Goal: Task Accomplishment & Management: Manage account settings

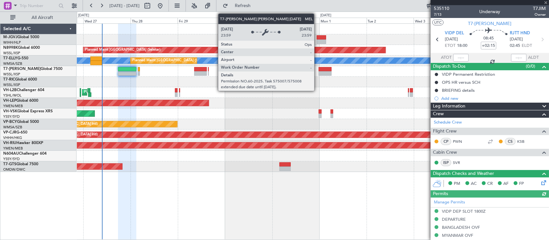
scroll to position [192, 0]
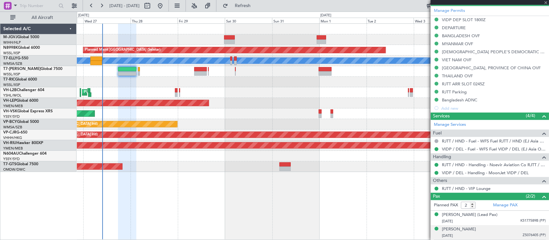
type input "[PERSON_NAME] (BTA)"
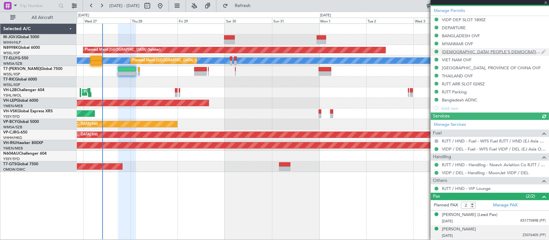
type input "[PERSON_NAME] (BTA)"
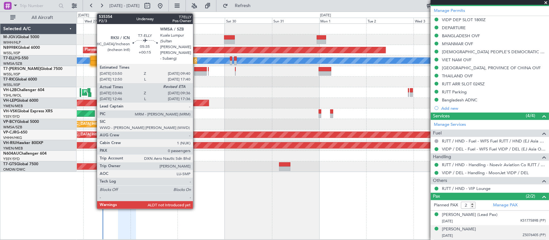
click at [94, 62] on div at bounding box center [96, 63] width 12 height 5
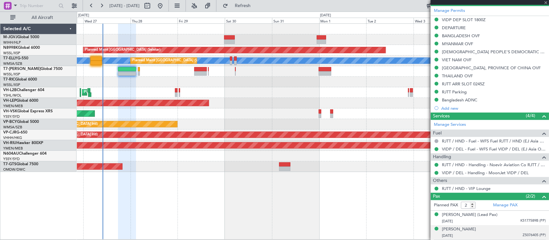
type input "+00:15"
type input "03:56"
type input "0"
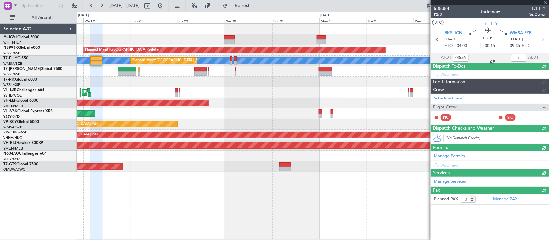
scroll to position [0, 0]
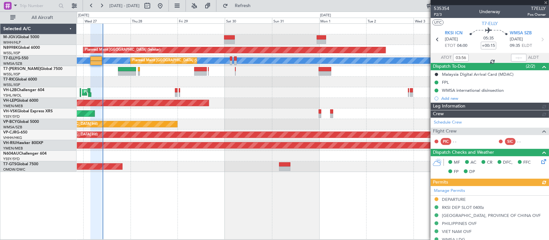
type input "[PERSON_NAME] (KYA)"
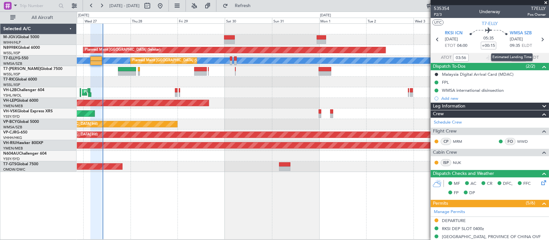
click at [515, 56] on div "Estimated Landing Time" at bounding box center [512, 57] width 42 height 8
click at [515, 58] on input "text" at bounding box center [518, 58] width 15 height 8
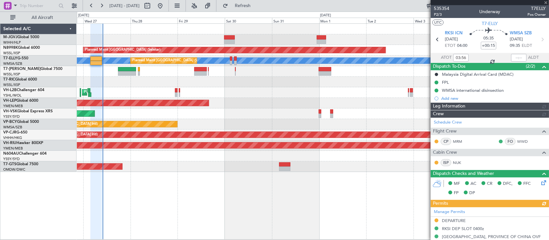
type input "Kennis Yau (KYA)"
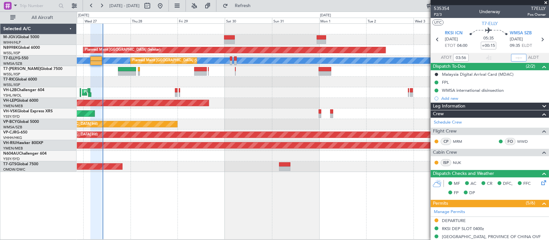
click at [514, 57] on input "text" at bounding box center [518, 58] width 15 height 8
type input "09:47"
click at [219, 95] on div "Planned Maint Sydney ([PERSON_NAME] Intl)" at bounding box center [313, 92] width 472 height 11
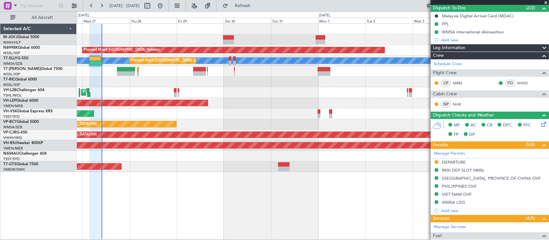
scroll to position [132, 0]
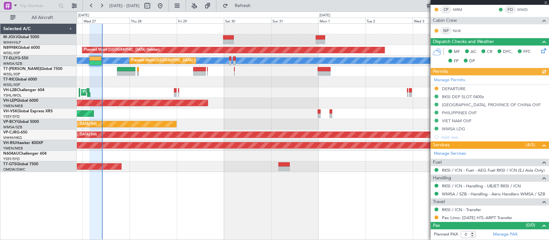
type input "Kennis Yau (KYA)"
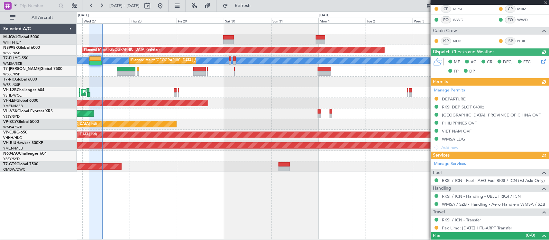
type input "Kennis Yau (KYA)"
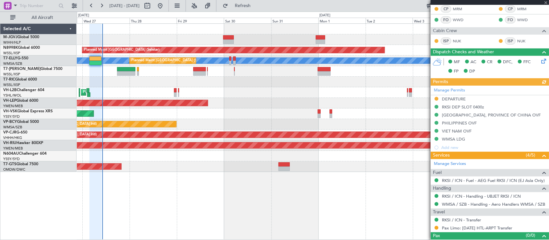
type input "Kennis Yau (KYA)"
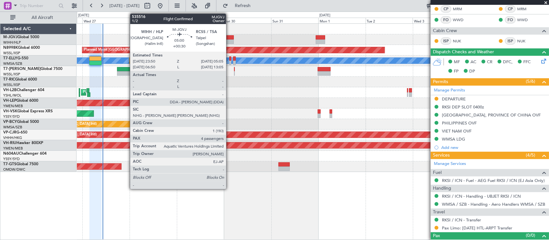
click at [229, 39] on div at bounding box center [228, 37] width 11 height 5
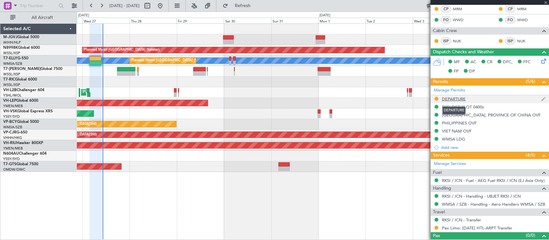
type input "+00:30"
type input "4"
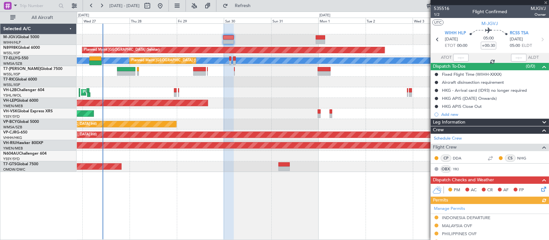
scroll to position [155, 0]
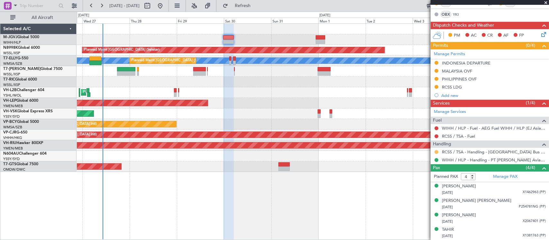
click at [436, 151] on button at bounding box center [436, 152] width 4 height 4
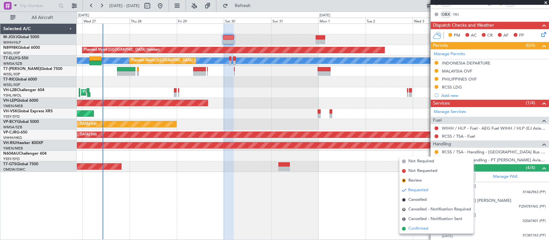
click at [425, 231] on span "Confirmed" at bounding box center [418, 229] width 20 height 6
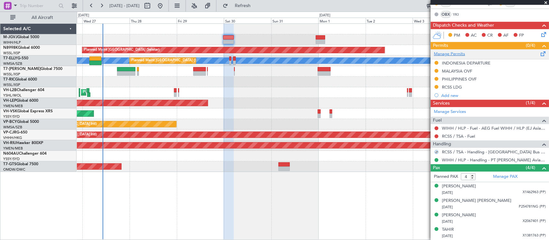
click at [454, 54] on link "Manage Permits" at bounding box center [449, 54] width 31 height 6
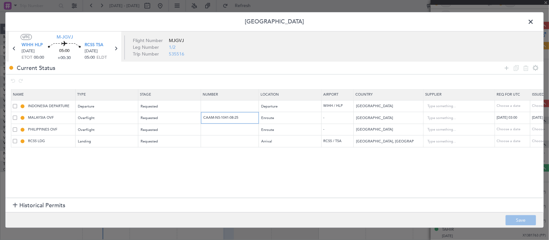
click at [223, 119] on input "CAAM-NS-1041-08-25" at bounding box center [231, 117] width 56 height 5
drag, startPoint x: 223, startPoint y: 119, endPoint x: 234, endPoint y: 118, distance: 11.3
click at [222, 119] on input "CAAM-NS-1041-08-25" at bounding box center [231, 117] width 56 height 5
paste input "104"
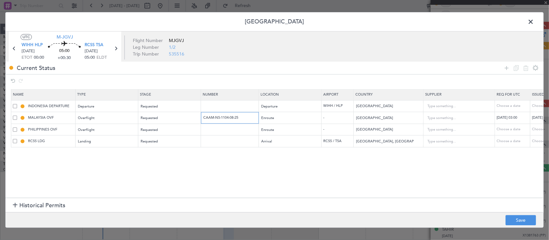
type input "CAAM-NS-1104-08-25"
click at [539, 119] on div "29/08/2025 03:00" at bounding box center [548, 117] width 33 height 5
select select "8"
select select "2025"
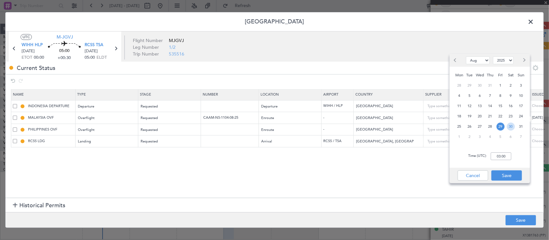
click at [510, 128] on span "30" at bounding box center [511, 127] width 8 height 8
type input "00:00"
click at [505, 173] on button "Save" at bounding box center [506, 176] width 31 height 10
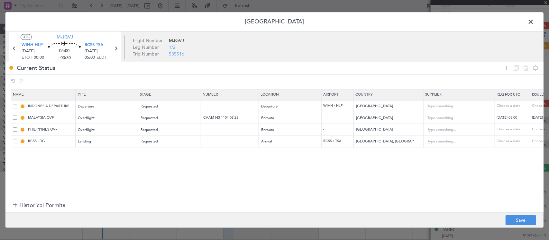
click at [518, 119] on div "29/08/2025 03:00" at bounding box center [512, 117] width 33 height 5
select select "8"
select select "2025"
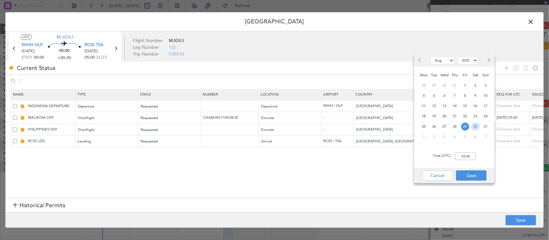
click at [476, 126] on span "30" at bounding box center [475, 127] width 8 height 8
type input "00:00"
click at [475, 171] on button "Save" at bounding box center [471, 176] width 31 height 10
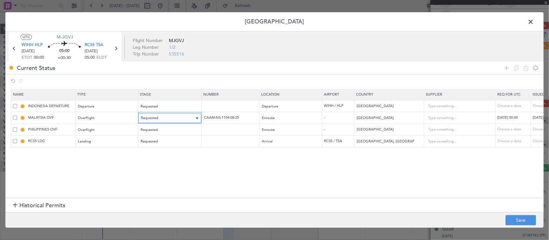
click at [161, 114] on div "Requested" at bounding box center [167, 119] width 53 height 10
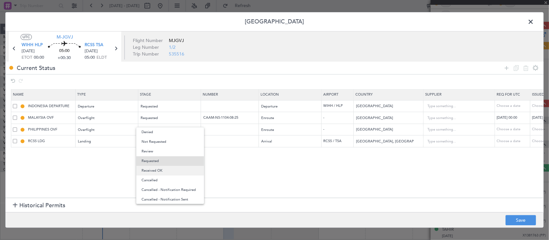
click at [164, 168] on span "Received OK" at bounding box center [169, 171] width 57 height 10
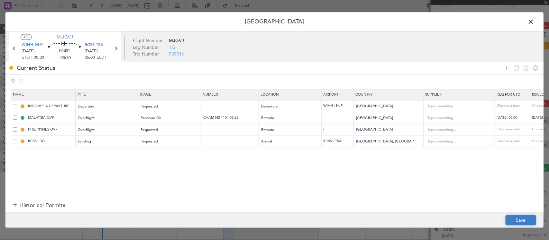
click at [515, 222] on button "Save" at bounding box center [520, 221] width 31 height 10
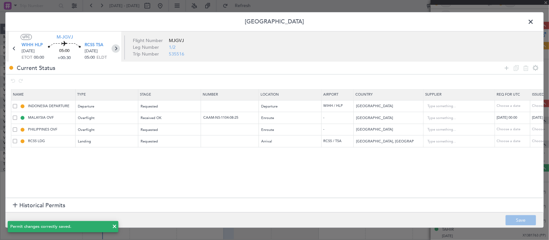
click at [118, 49] on icon at bounding box center [116, 49] width 8 height 8
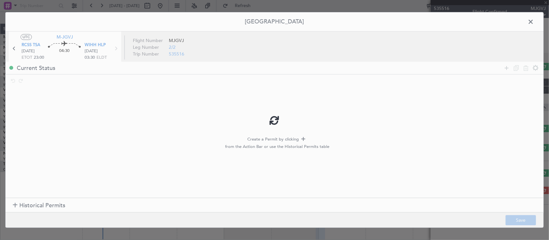
scroll to position [0, 0]
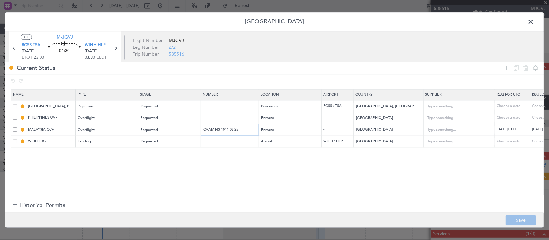
click at [234, 130] on input "CAAM-NS-1041-08-25" at bounding box center [231, 129] width 56 height 5
paste input "104"
type input "CAAM-NS-1104-08-25"
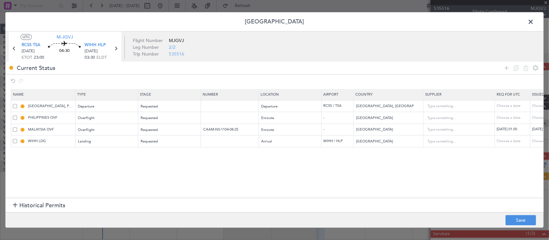
click at [505, 131] on div "01/09/2025 01:00" at bounding box center [512, 129] width 33 height 5
select select "9"
select select "2025"
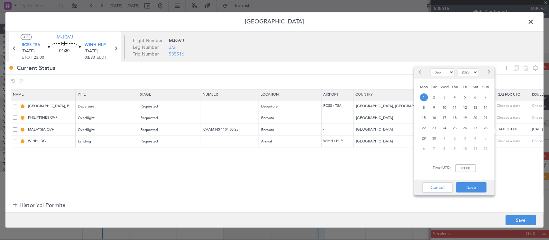
click at [420, 76] on button "Previous month" at bounding box center [420, 72] width 7 height 10
select select "8"
click at [483, 137] on span "31" at bounding box center [486, 139] width 8 height 8
click at [466, 167] on input "00:00" at bounding box center [465, 169] width 21 height 8
type input "23:00"
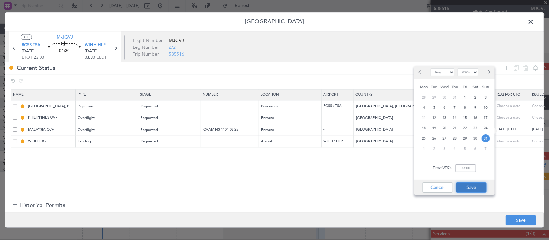
click at [470, 183] on button "Save" at bounding box center [471, 188] width 31 height 10
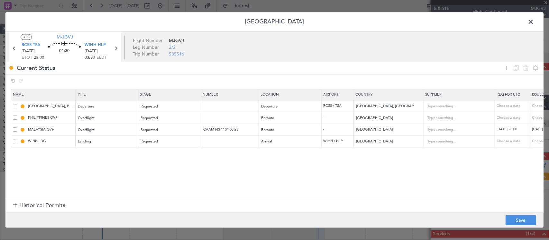
click at [538, 132] on div "01/09/2025 01:00" at bounding box center [548, 129] width 33 height 5
select select "9"
select select "2025"
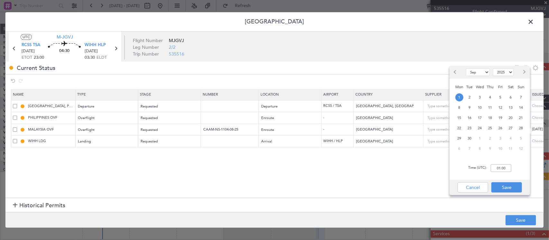
click at [456, 70] on span "Previous month" at bounding box center [456, 72] width 4 height 4
select select "8"
click at [519, 137] on span "31" at bounding box center [521, 139] width 8 height 8
click at [501, 169] on input "00:00" at bounding box center [501, 169] width 21 height 8
type input "23:00"
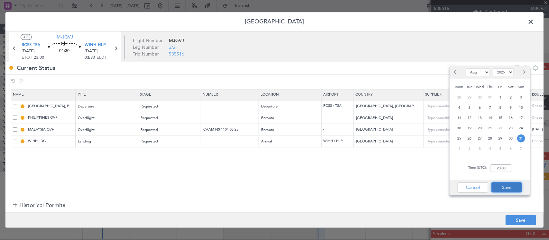
click at [502, 185] on button "Save" at bounding box center [506, 188] width 31 height 10
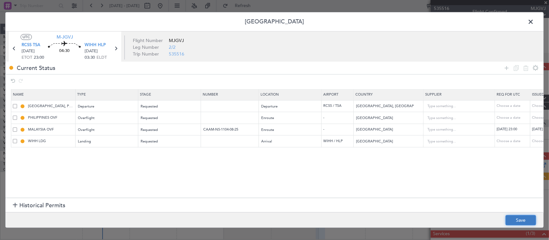
click at [521, 219] on button "Save" at bounding box center [520, 221] width 31 height 10
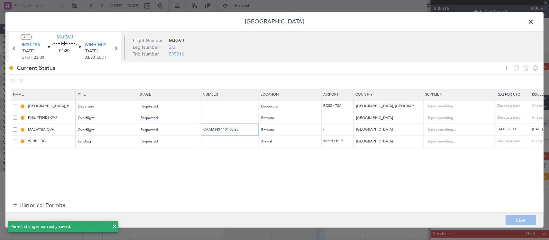
click at [225, 130] on input "CAAM-NS-1104-08-25" at bounding box center [231, 129] width 56 height 5
click at [153, 129] on span "Requested" at bounding box center [149, 130] width 17 height 5
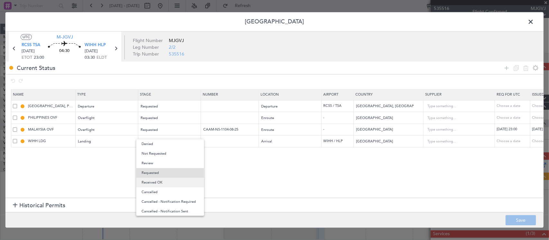
click at [164, 179] on span "Received OK" at bounding box center [169, 183] width 57 height 10
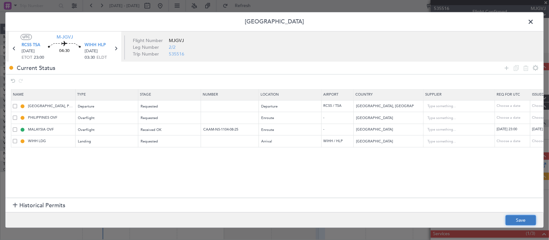
click at [518, 224] on button "Save" at bounding box center [520, 221] width 31 height 10
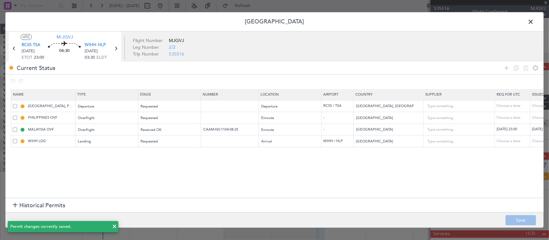
click at [534, 19] on span at bounding box center [534, 23] width 0 height 13
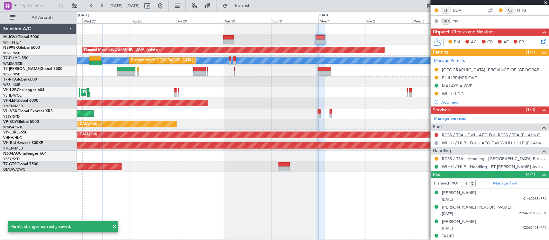
scroll to position [131, 0]
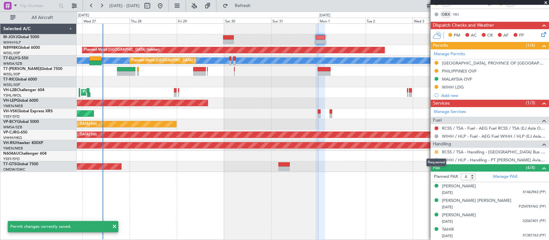
click at [437, 153] on button at bounding box center [436, 152] width 4 height 4
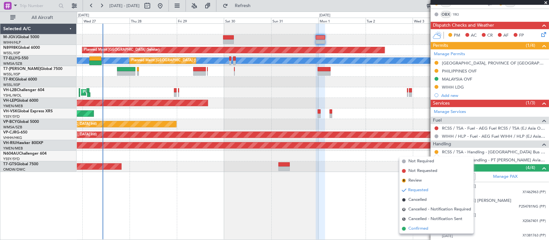
click at [420, 227] on span "Confirmed" at bounding box center [418, 229] width 20 height 6
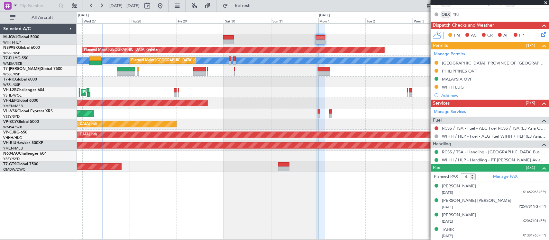
click at [224, 122] on div "Planned Maint [GEOGRAPHIC_DATA] ([GEOGRAPHIC_DATA] Intl)" at bounding box center [313, 124] width 472 height 11
click at [296, 88] on div "Planned Maint Sydney ([PERSON_NAME] Intl)" at bounding box center [313, 92] width 472 height 11
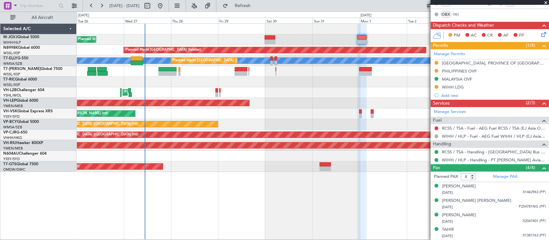
click at [183, 124] on div "Planned Maint Vancouver (Vancouver Intl) MEL Kuala Lumpur (Sultan Abdul Aziz Sh…" at bounding box center [313, 124] width 472 height 11
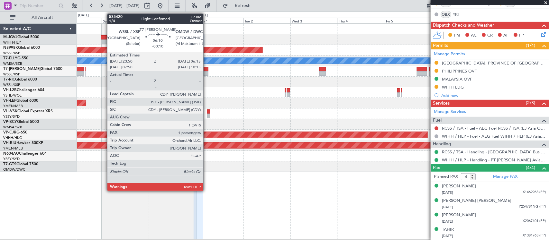
click at [206, 71] on div at bounding box center [201, 73] width 13 height 5
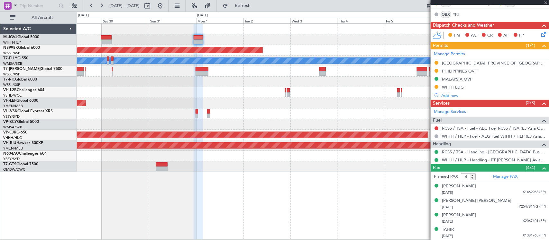
type input "-00:10"
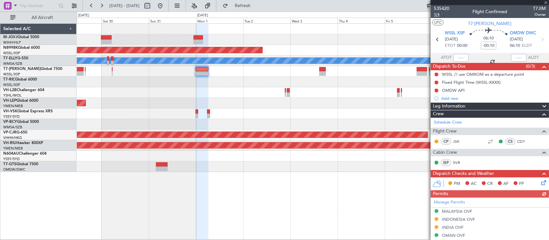
click at [440, 14] on span "1/4" at bounding box center [441, 14] width 15 height 5
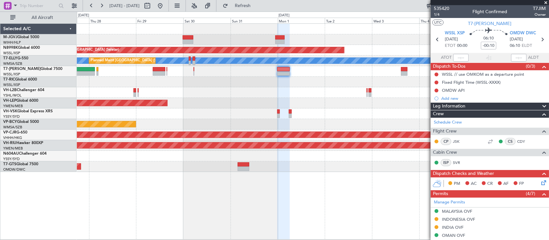
click at [307, 81] on div at bounding box center [313, 82] width 472 height 11
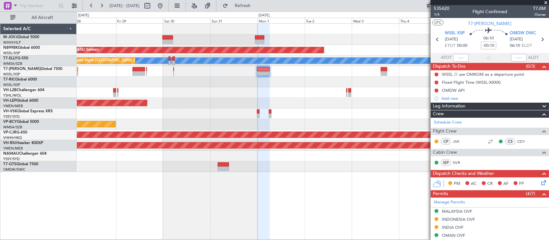
click at [280, 100] on div "Planned Maint Jakarta (Halim Intl) Planned Maint Singapore (Seletar) MEL Planne…" at bounding box center [313, 98] width 472 height 149
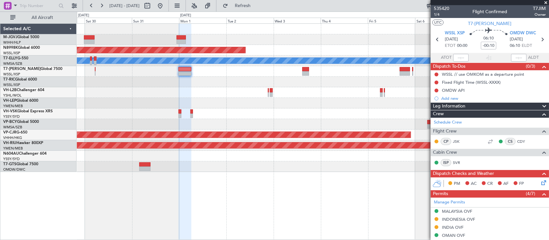
click at [175, 39] on div at bounding box center [313, 39] width 472 height 11
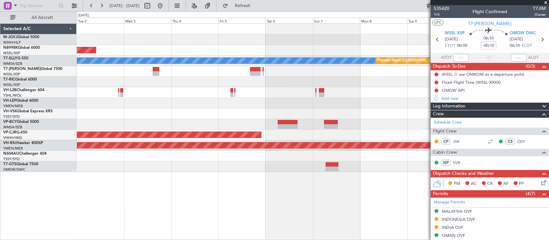
click at [545, 2] on span at bounding box center [545, 3] width 6 height 6
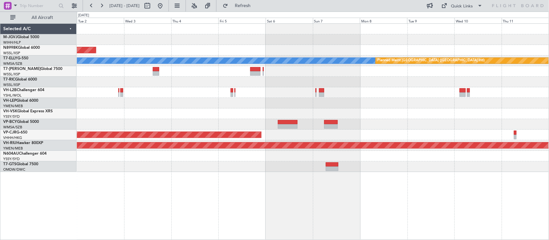
type input "0"
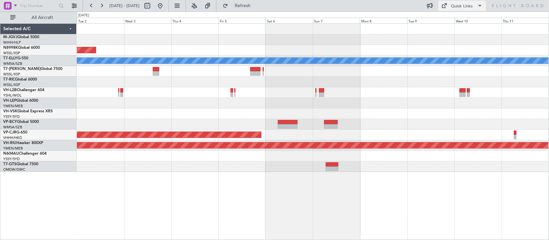
click at [459, 6] on div "Quick Links" at bounding box center [462, 6] width 22 height 6
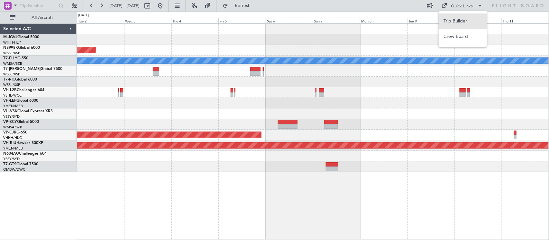
click at [464, 26] on button "Trip Builder" at bounding box center [462, 21] width 48 height 15
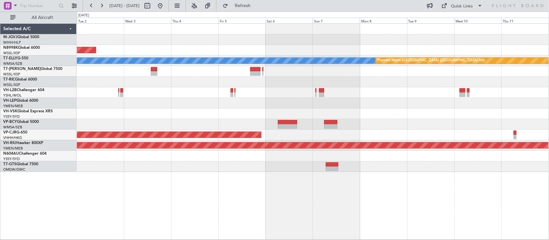
click at [388, 101] on div at bounding box center [313, 103] width 472 height 11
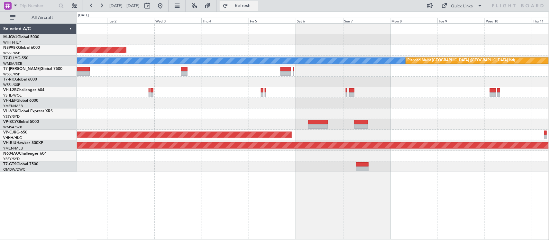
click at [256, 6] on span "Refresh" at bounding box center [242, 6] width 27 height 5
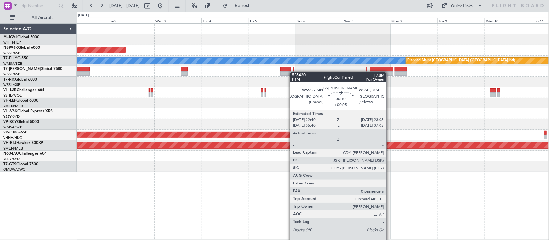
click at [294, 72] on div at bounding box center [293, 73] width 1 height 5
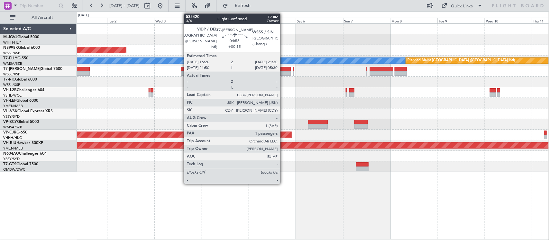
click at [283, 71] on div at bounding box center [285, 73] width 10 height 5
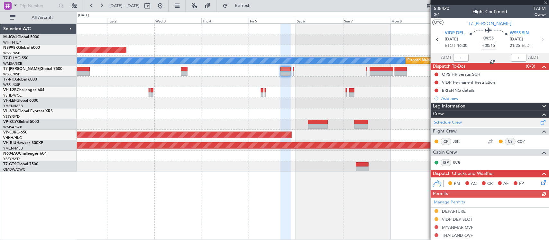
click at [458, 122] on link "Schedule Crew" at bounding box center [448, 123] width 28 height 6
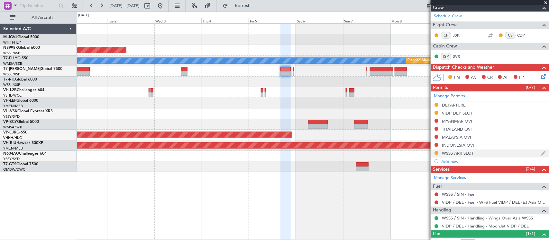
scroll to position [130, 0]
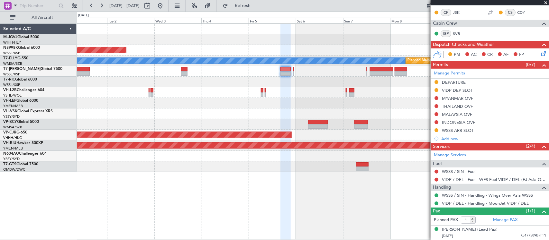
click at [455, 203] on link "VIDP / DEL - Handling - MoonJet VIDP / DEL" at bounding box center [485, 203] width 87 height 5
click at [495, 98] on fb-app "01 Sep 2025 - 11 Sep 2025 Refresh Quick Links All Aircraft Planned Maint Singap…" at bounding box center [274, 123] width 549 height 236
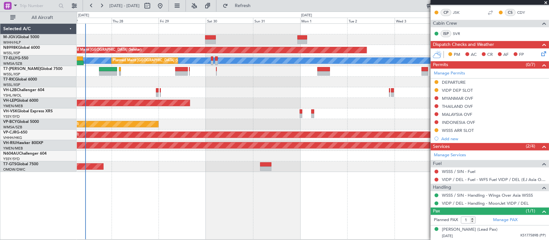
click at [201, 101] on div "Planned Maint Jakarta (Halim Intl) Planned Maint Singapore (Seletar) MEL Planne…" at bounding box center [313, 98] width 472 height 149
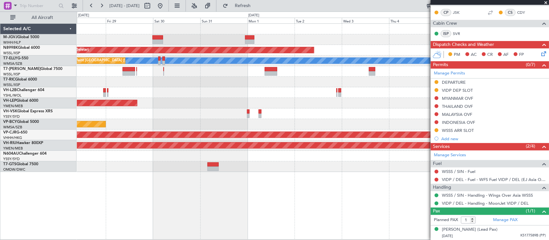
click at [158, 102] on div "Unplanned Maint Wichita (Wichita Mid-continent)" at bounding box center [313, 103] width 472 height 11
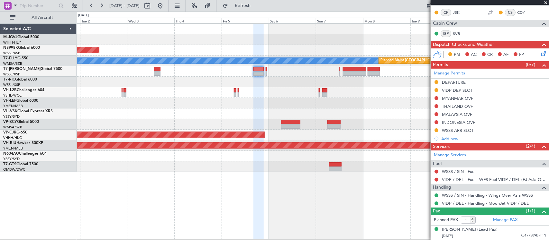
click at [141, 98] on div "Planned Maint [GEOGRAPHIC_DATA] (Seletar) [PERSON_NAME] Planned Maint [GEOGRAPH…" at bounding box center [313, 98] width 472 height 149
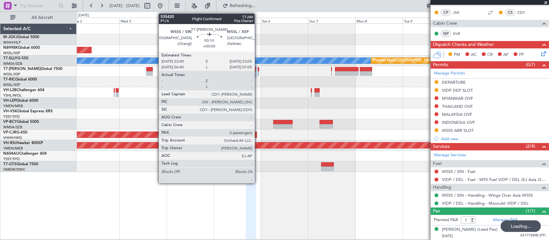
click at [258, 73] on div at bounding box center [258, 73] width 1 height 5
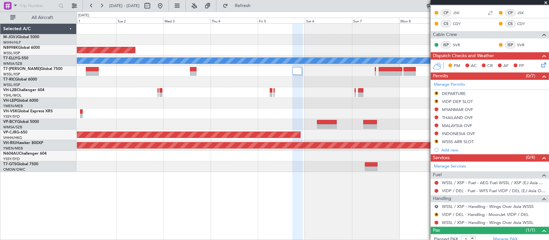
click at [323, 97] on div at bounding box center [313, 92] width 472 height 11
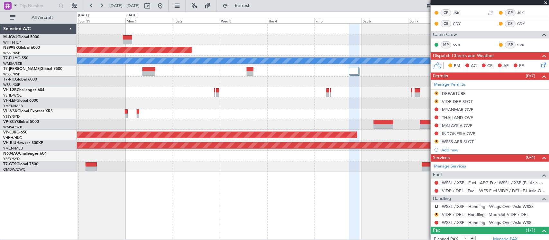
click at [275, 123] on div "Planned Maint [GEOGRAPHIC_DATA] ([GEOGRAPHIC_DATA] Intl)" at bounding box center [313, 124] width 472 height 11
click at [258, 1] on button "Refresh" at bounding box center [239, 6] width 39 height 10
click at [287, 116] on div at bounding box center [313, 114] width 472 height 11
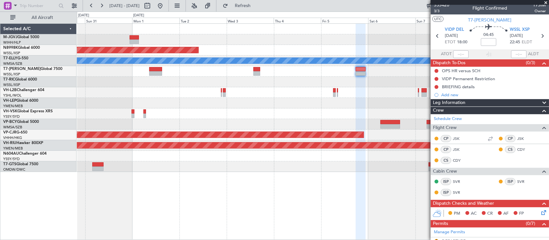
scroll to position [0, 0]
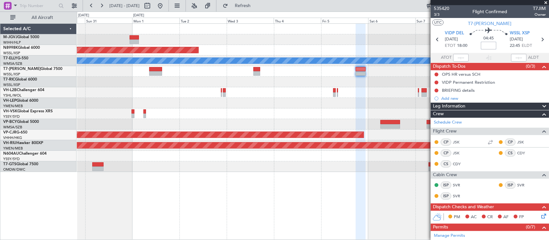
click at [488, 44] on input at bounding box center [488, 46] width 15 height 8
type input "+00:10"
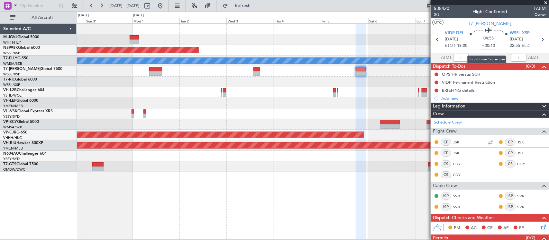
click at [487, 46] on input "+00:10" at bounding box center [488, 46] width 15 height 8
type input "+00:00"
click at [258, 1] on button "Refresh" at bounding box center [239, 6] width 39 height 10
click at [490, 46] on input at bounding box center [488, 46] width 15 height 8
click at [495, 47] on div "04:45 15" at bounding box center [488, 40] width 42 height 24
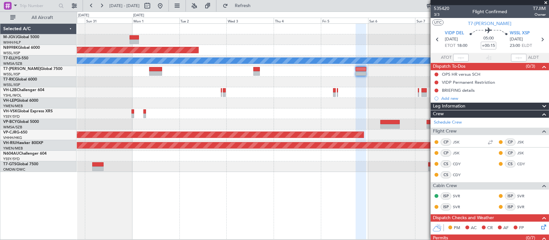
click at [354, 71] on div at bounding box center [313, 71] width 472 height 11
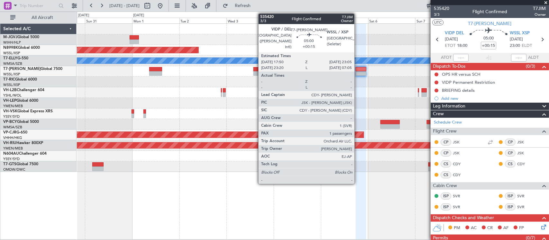
click at [359, 72] on div at bounding box center [361, 73] width 11 height 5
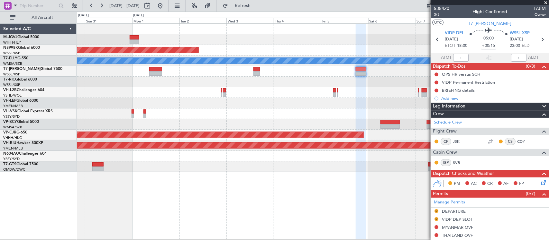
click at [401, 89] on div "Planned Maint [GEOGRAPHIC_DATA] (Seletar) [PERSON_NAME] Planned Maint [GEOGRAPH…" at bounding box center [313, 98] width 472 height 149
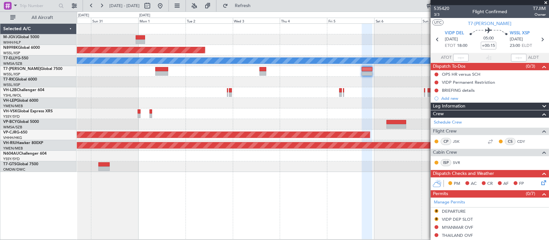
click at [140, 91] on div at bounding box center [313, 92] width 472 height 11
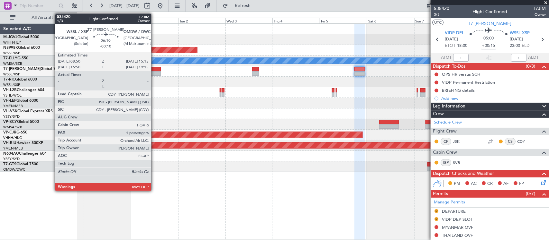
click at [154, 71] on div at bounding box center [154, 73] width 13 height 5
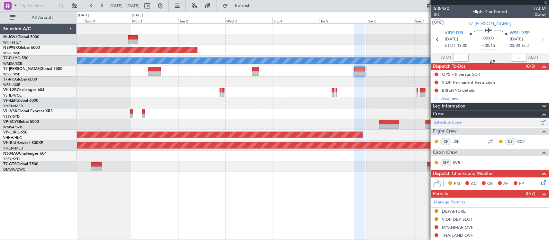
type input "-00:10"
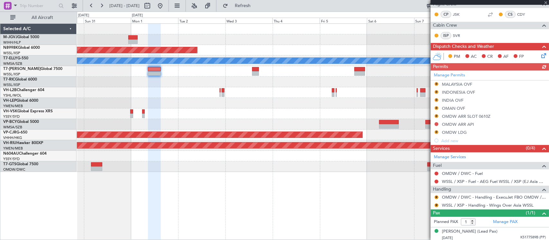
scroll to position [130, 0]
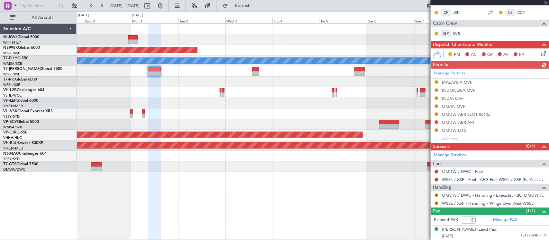
click at [455, 73] on div "Manage Permits R MALAYSIA OVF R INDONESIA OVF R INDIA OVF R OMAN OVF R OMDW ARR…" at bounding box center [489, 106] width 118 height 74
click at [450, 73] on div "Manage Permits R MALAYSIA OVF R INDONESIA OVF R INDIA OVF R OMAN OVF R OMDW ARR…" at bounding box center [489, 106] width 118 height 74
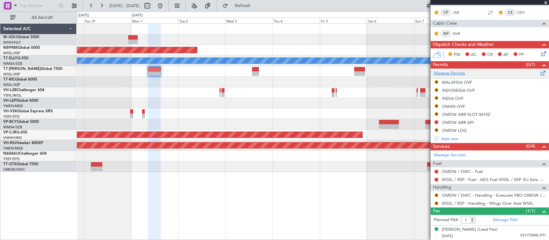
click at [454, 74] on link "Manage Permits" at bounding box center [449, 73] width 31 height 6
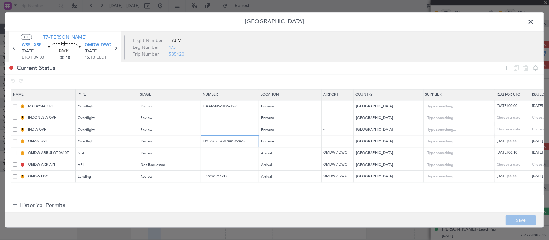
click at [227, 143] on input "DAT/OF/EU JT/0010/2025" at bounding box center [231, 141] width 56 height 5
click at [235, 109] on input "CAAM-NS-1086-08-25" at bounding box center [231, 106] width 56 height 5
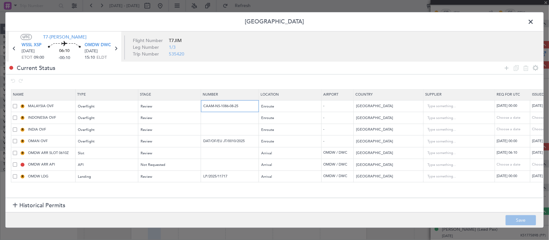
click at [235, 109] on input "CAAM-NS-1086-08-25" at bounding box center [231, 106] width 56 height 5
click at [149, 106] on span "Review" at bounding box center [147, 106] width 12 height 5
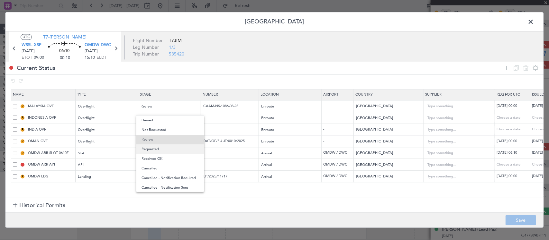
click at [161, 151] on span "Requested" at bounding box center [169, 150] width 57 height 10
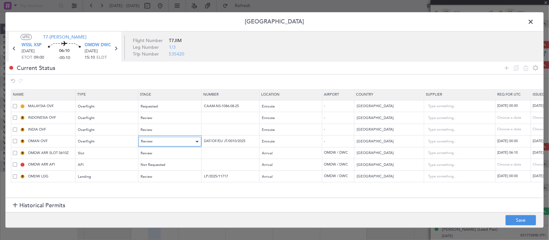
click at [162, 142] on div "Review" at bounding box center [167, 142] width 53 height 10
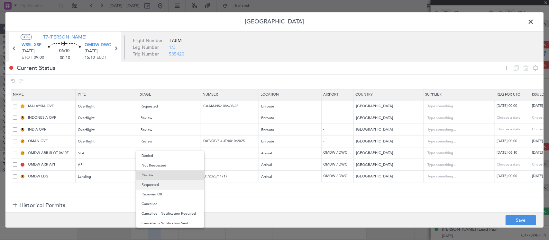
click at [160, 184] on span "Requested" at bounding box center [169, 185] width 57 height 10
click at [165, 180] on div "Review" at bounding box center [167, 177] width 53 height 10
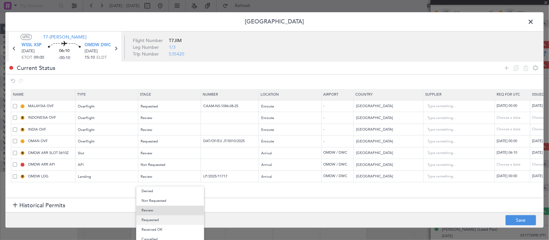
click at [162, 222] on span "Requested" at bounding box center [169, 221] width 57 height 10
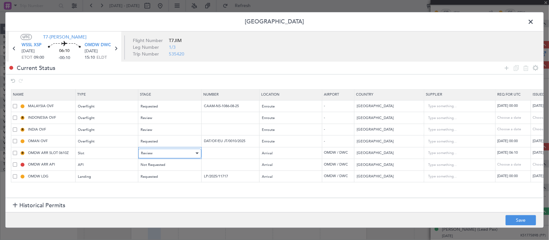
click at [163, 153] on div "Review" at bounding box center [167, 154] width 53 height 10
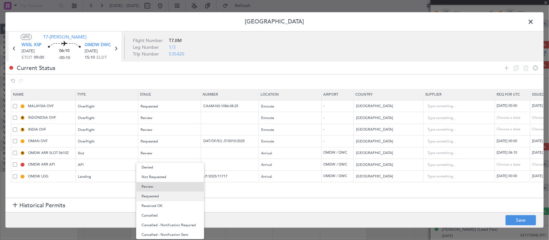
click at [162, 196] on span "Requested" at bounding box center [169, 197] width 57 height 10
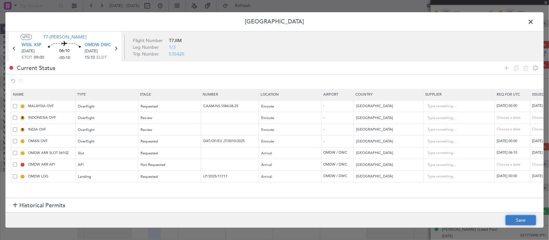
click at [513, 217] on button "Save" at bounding box center [520, 221] width 31 height 10
drag, startPoint x: 529, startPoint y: 21, endPoint x: 547, endPoint y: 28, distance: 18.6
click at [534, 21] on span at bounding box center [534, 23] width 0 height 13
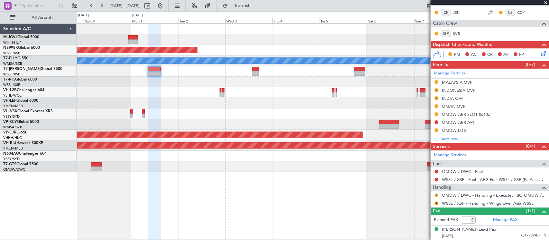
click at [436, 195] on button "R" at bounding box center [436, 196] width 4 height 4
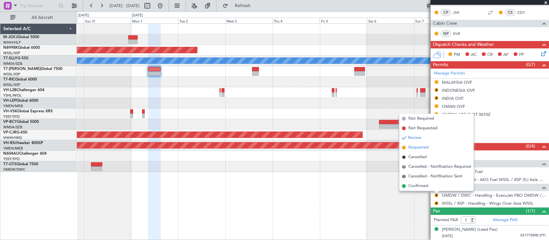
click at [417, 150] on span "Requested" at bounding box center [418, 148] width 20 height 6
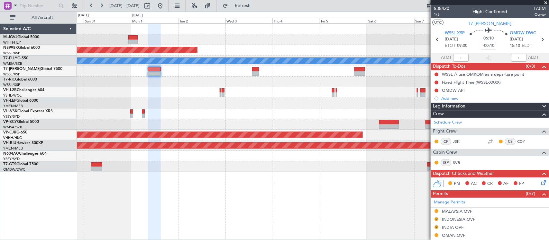
scroll to position [130, 0]
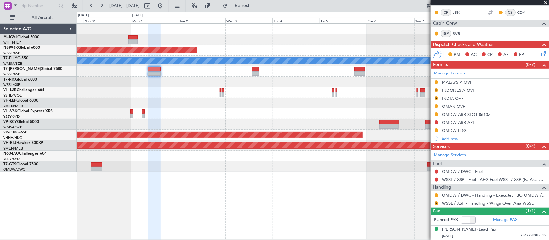
click at [122, 105] on div "Planned Maint [GEOGRAPHIC_DATA] (Seletar) [PERSON_NAME] Planned Maint [GEOGRAPH…" at bounding box center [313, 98] width 472 height 149
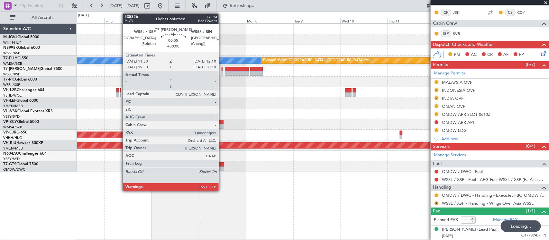
click at [222, 68] on div at bounding box center [221, 69] width 1 height 5
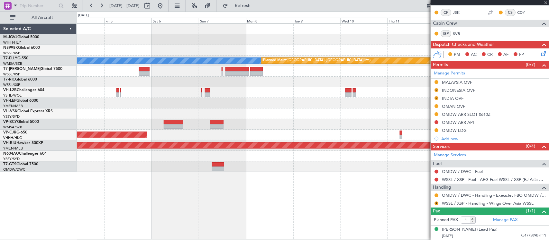
click at [452, 92] on fb-app "[DATE] - [DATE] Refresh Quick Links All Aircraft Planned Maint [GEOGRAPHIC_DATA…" at bounding box center [274, 123] width 549 height 236
type input "0"
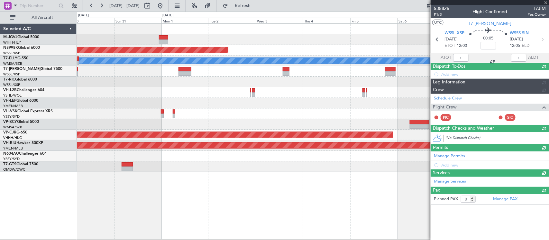
scroll to position [0, 0]
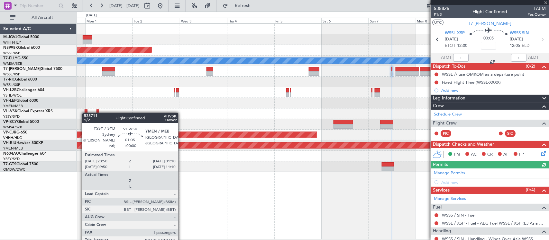
click at [85, 113] on div at bounding box center [313, 114] width 472 height 11
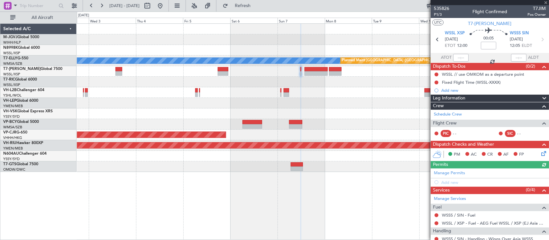
click at [200, 99] on div at bounding box center [313, 103] width 472 height 11
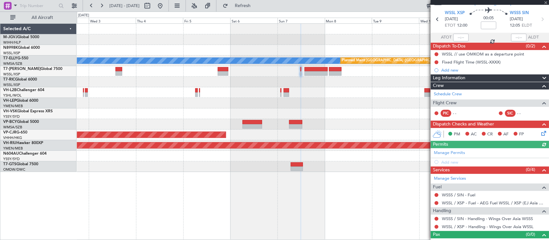
scroll to position [30, 0]
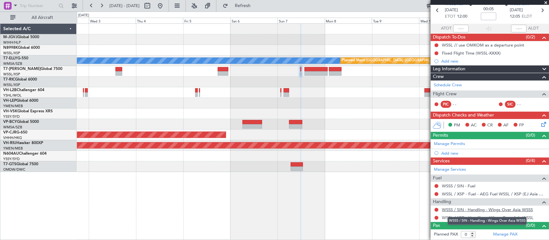
click at [453, 212] on link "WSSS / SIN - Handling - Wings Over Asia WSSS" at bounding box center [487, 209] width 91 height 5
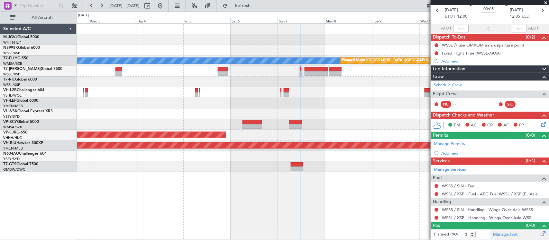
click at [503, 237] on link "Manage PAX" at bounding box center [505, 235] width 24 height 6
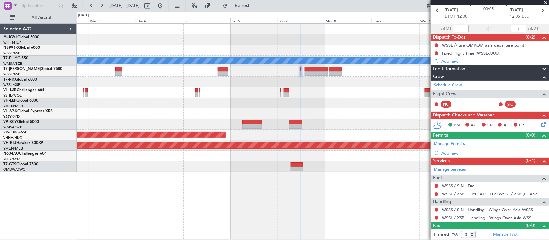
click at [307, 103] on div "Planned Maint [GEOGRAPHIC_DATA] (Seletar) Planned Maint [GEOGRAPHIC_DATA] ([GEO…" at bounding box center [313, 98] width 472 height 149
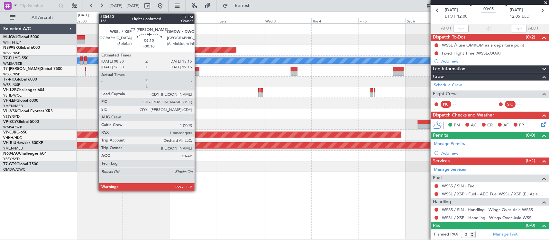
click at [198, 73] on div at bounding box center [192, 73] width 13 height 5
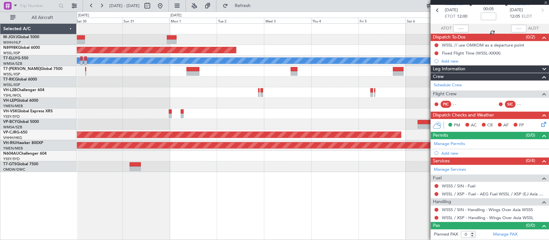
type input "-00:10"
type input "1"
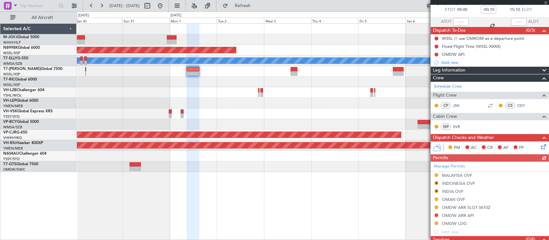
scroll to position [0, 0]
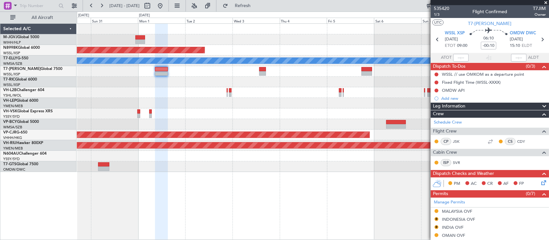
click at [229, 125] on div "Planned Maint [GEOGRAPHIC_DATA] ([GEOGRAPHIC_DATA] Intl)" at bounding box center [313, 124] width 472 height 11
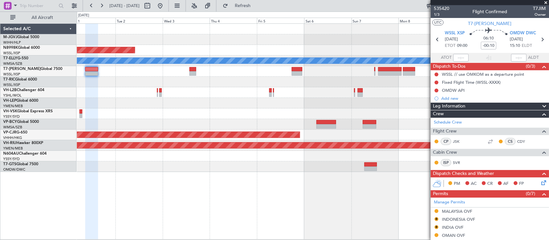
click at [329, 110] on div at bounding box center [313, 114] width 472 height 11
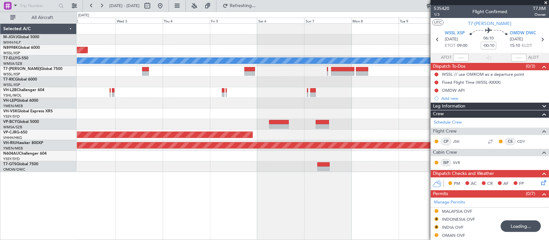
click at [327, 192] on div "Planned Maint [GEOGRAPHIC_DATA] (Seletar) Planned Maint [GEOGRAPHIC_DATA] ([GEO…" at bounding box center [313, 131] width 472 height 217
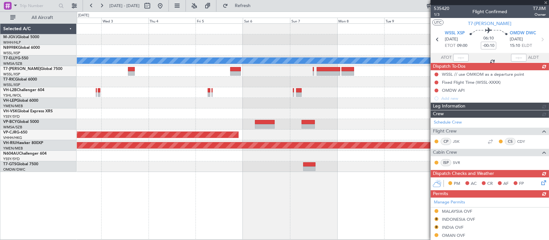
click at [174, 190] on div "Planned Maint [GEOGRAPHIC_DATA] (Seletar) Planned Maint [GEOGRAPHIC_DATA] ([GEO…" at bounding box center [313, 131] width 472 height 217
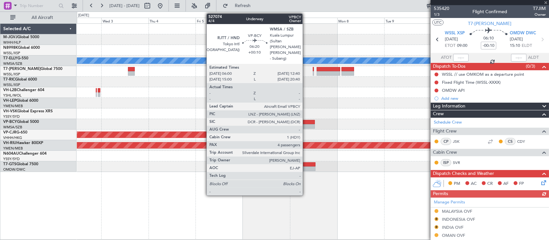
click at [309, 126] on div at bounding box center [308, 126] width 13 height 5
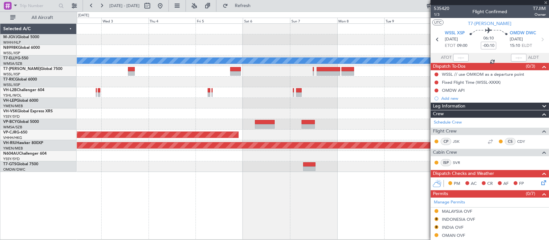
type input "+00:10"
type input "4"
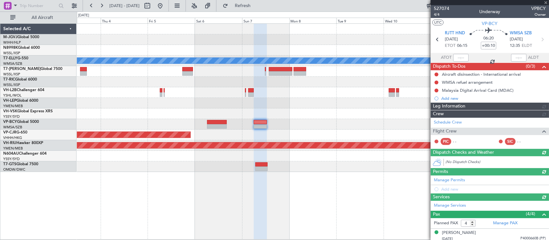
click at [298, 216] on div "Planned Maint [GEOGRAPHIC_DATA] (Seletar) Planned Maint [GEOGRAPHIC_DATA] ([GEO…" at bounding box center [313, 131] width 472 height 217
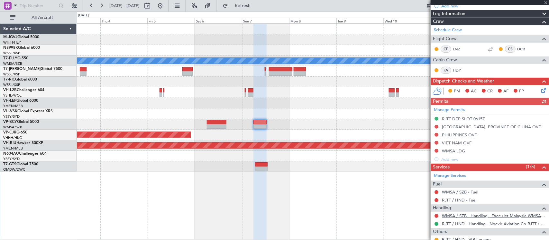
scroll to position [173, 0]
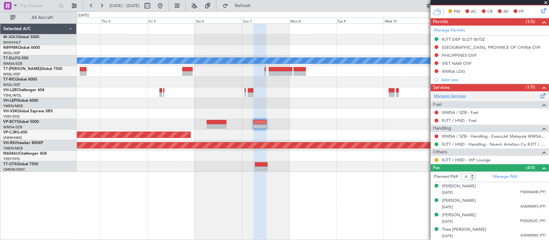
click at [457, 97] on link "Manage Services" at bounding box center [450, 96] width 32 height 6
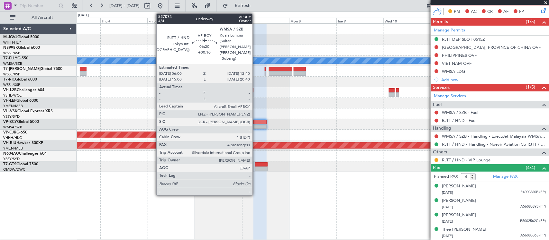
click at [257, 125] on div at bounding box center [259, 126] width 13 height 5
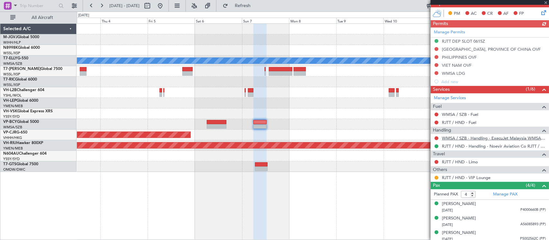
scroll to position [189, 0]
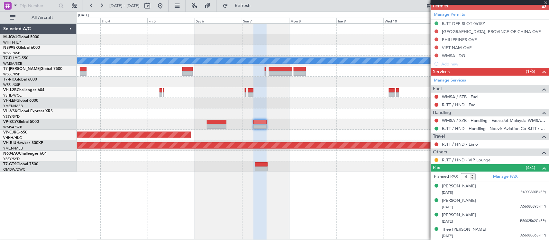
click at [466, 145] on link "RJTT / HND - Limo" at bounding box center [460, 144] width 36 height 5
click at [220, 83] on div at bounding box center [313, 82] width 472 height 11
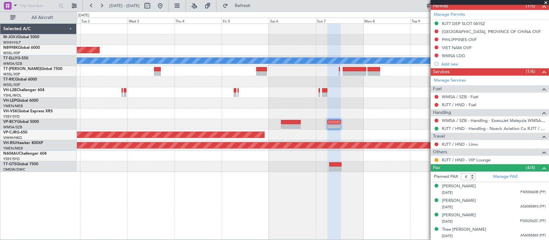
click at [222, 111] on div at bounding box center [313, 114] width 472 height 11
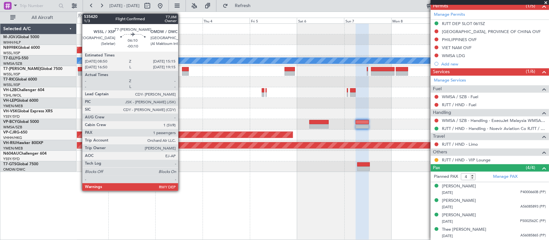
click at [79, 71] on div at bounding box center [84, 69] width 13 height 5
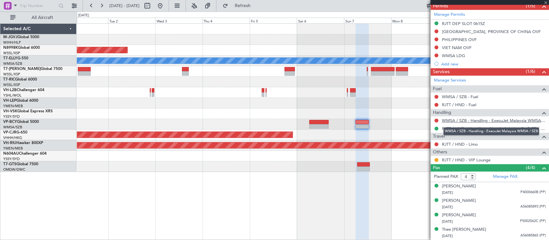
type input "-00:10"
type input "1"
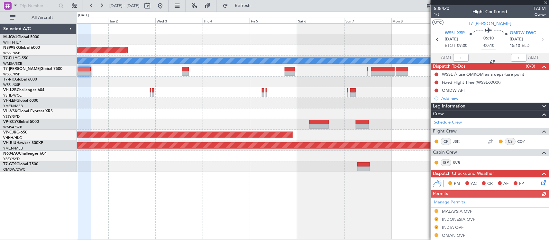
scroll to position [130, 0]
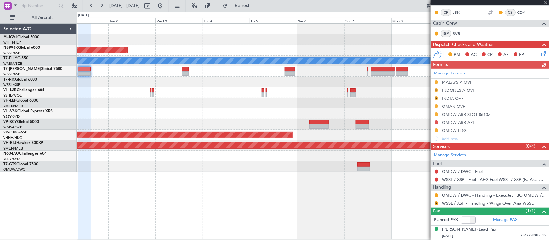
click at [436, 81] on div "Manage Permits MALAYSIA OVF R INDONESIA OVF R INDIA OVF OMAN OVF OMDW ARR SLOT …" at bounding box center [489, 106] width 118 height 74
click at [437, 81] on button at bounding box center [436, 82] width 4 height 4
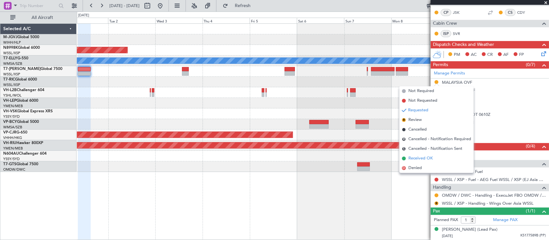
click at [423, 159] on span "Received OK" at bounding box center [420, 159] width 24 height 6
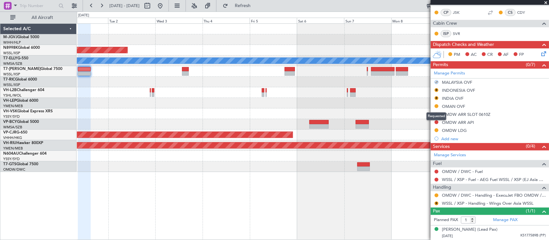
click at [436, 108] on mat-tooltip-component "Requested" at bounding box center [436, 116] width 29 height 17
click at [436, 106] on button at bounding box center [436, 106] width 4 height 4
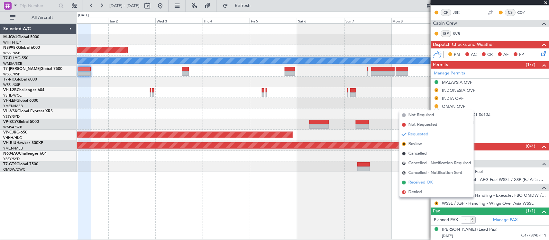
click at [419, 183] on span "Received OK" at bounding box center [420, 183] width 24 height 6
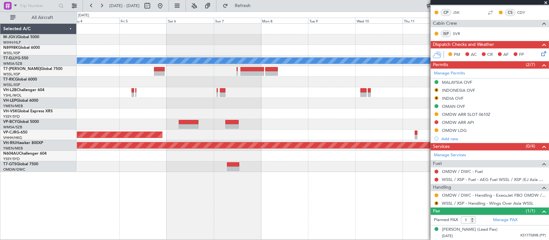
click at [248, 90] on div "Planned Maint [GEOGRAPHIC_DATA] (Seletar) Planned Maint [GEOGRAPHIC_DATA] ([GEO…" at bounding box center [313, 98] width 472 height 149
click at [359, 102] on div "Planned Maint [GEOGRAPHIC_DATA] (Seletar) Planned Maint [GEOGRAPHIC_DATA] ([GEO…" at bounding box center [313, 98] width 472 height 149
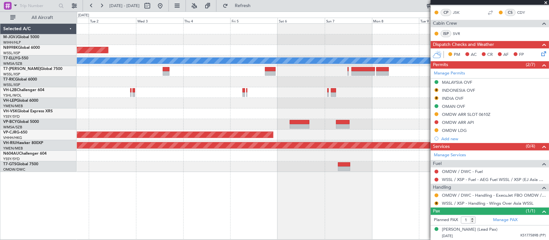
click at [301, 101] on div at bounding box center [313, 103] width 472 height 11
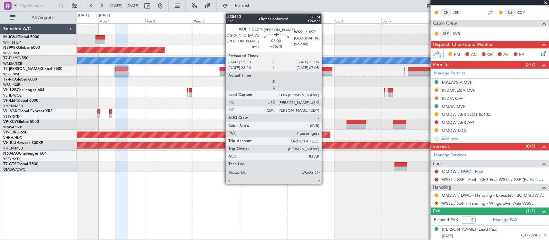
click at [325, 75] on div at bounding box center [327, 73] width 11 height 5
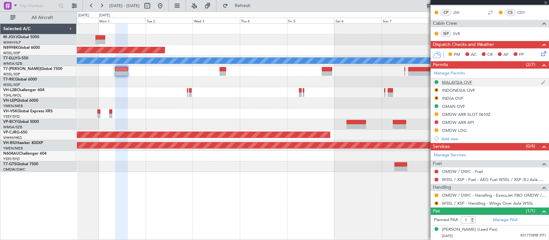
type input "+00:15"
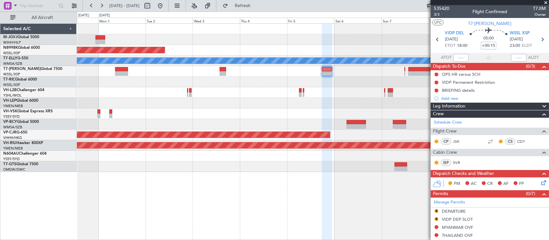
click at [226, 93] on div "Planned Maint [GEOGRAPHIC_DATA] (Seletar) Planned Maint [GEOGRAPHIC_DATA] ([GEO…" at bounding box center [313, 98] width 472 height 149
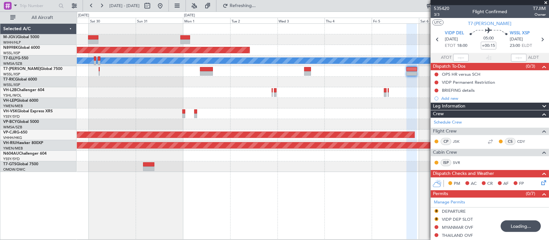
click at [427, 63] on div "Planned Maint [GEOGRAPHIC_DATA] (Seletar) Planned Maint [GEOGRAPHIC_DATA] ([GEO…" at bounding box center [313, 98] width 472 height 149
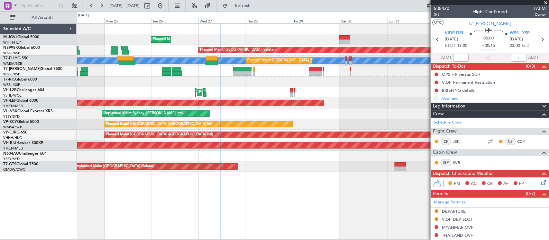
click at [346, 90] on div "Planned Maint Sydney ([PERSON_NAME] Intl)" at bounding box center [313, 92] width 472 height 11
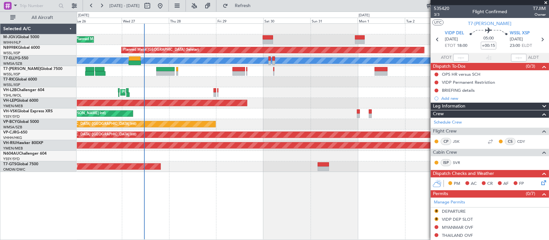
click at [277, 121] on div "Planned Maint [GEOGRAPHIC_DATA] (Halim Intl) Planned Maint [GEOGRAPHIC_DATA] (S…" at bounding box center [313, 98] width 472 height 149
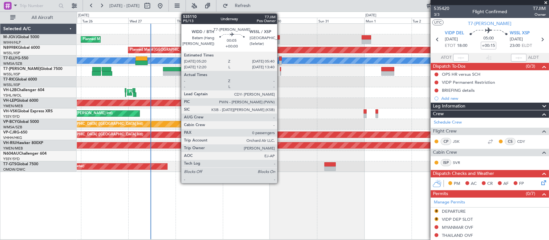
click at [280, 74] on div at bounding box center [280, 73] width 1 height 5
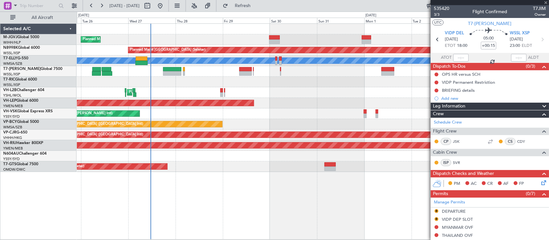
type input "0"
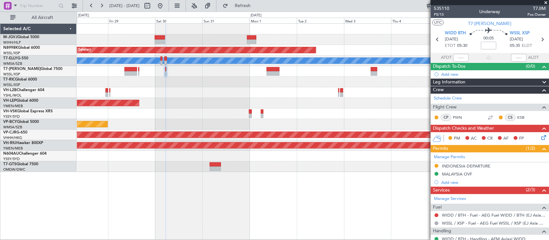
click at [227, 102] on div "Planned Maint [GEOGRAPHIC_DATA] (Halim Intl) Planned Maint [GEOGRAPHIC_DATA] (S…" at bounding box center [313, 98] width 472 height 149
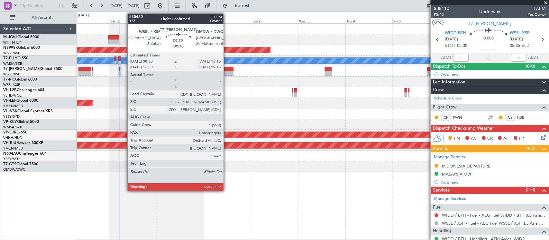
click at [227, 75] on div at bounding box center [227, 73] width 13 height 5
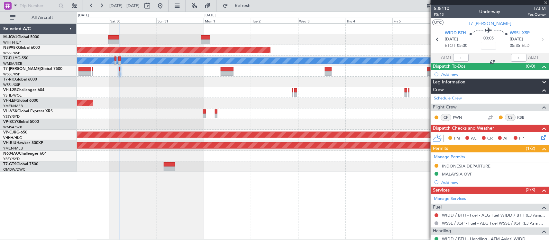
click at [325, 118] on div "Planned Maint [GEOGRAPHIC_DATA] (Seletar) Planned Maint [GEOGRAPHIC_DATA] (Sult…" at bounding box center [313, 98] width 472 height 149
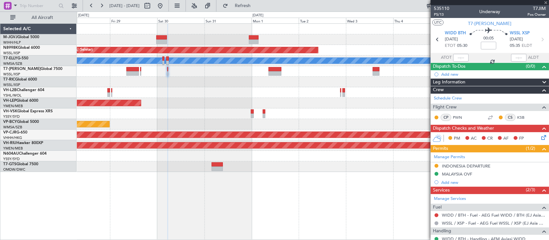
click at [292, 118] on div "Planned Maint [GEOGRAPHIC_DATA] (Halim Intl) Planned Maint [GEOGRAPHIC_DATA] (S…" at bounding box center [313, 98] width 472 height 149
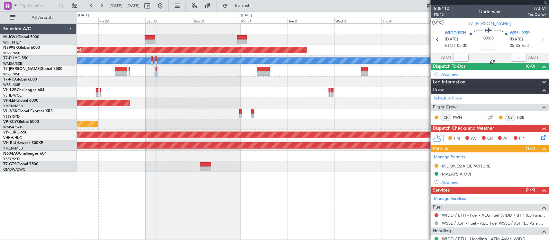
click at [283, 116] on div "Unplanned Maint Sydney ([PERSON_NAME] Intl)" at bounding box center [313, 114] width 472 height 11
type input "-00:10"
type input "1"
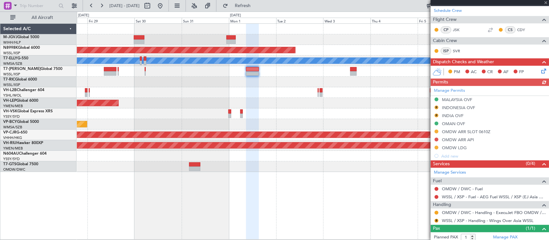
scroll to position [130, 0]
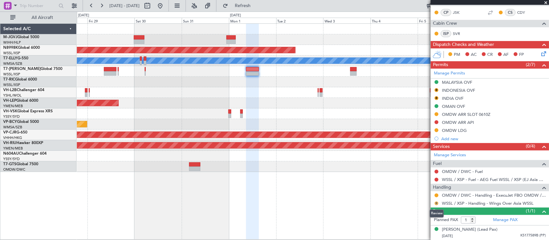
click at [436, 204] on button "R" at bounding box center [436, 204] width 4 height 4
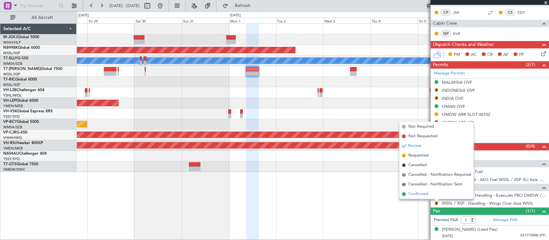
click at [425, 197] on span "Confirmed" at bounding box center [418, 194] width 20 height 6
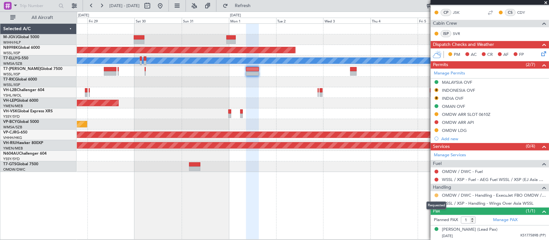
click at [434, 195] on button at bounding box center [436, 196] width 4 height 4
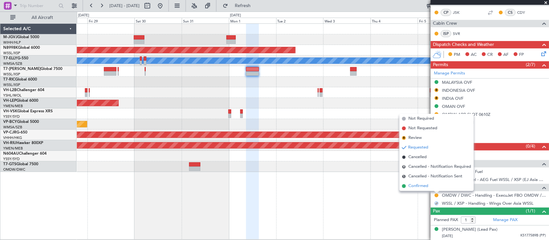
click at [417, 190] on li "Confirmed" at bounding box center [436, 187] width 74 height 10
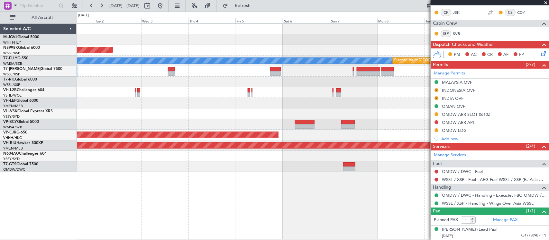
click at [177, 119] on div at bounding box center [313, 124] width 472 height 11
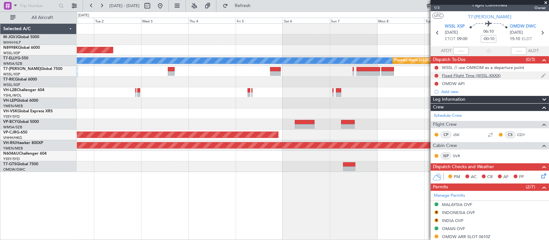
scroll to position [0, 0]
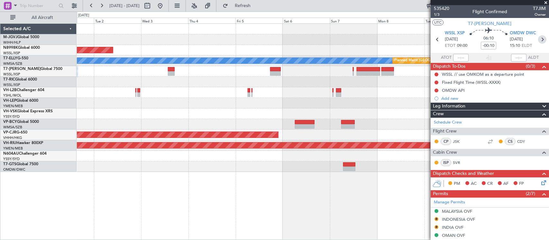
click at [538, 42] on icon at bounding box center [542, 39] width 8 height 8
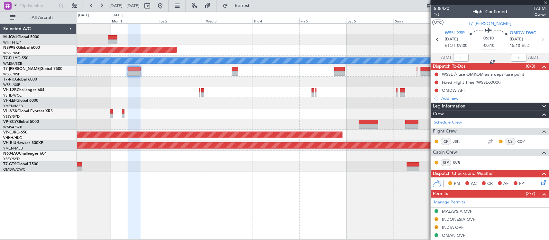
click at [259, 184] on div "Planned Maint [GEOGRAPHIC_DATA] (Seletar) [PERSON_NAME] Planned Maint [GEOGRAPH…" at bounding box center [313, 131] width 472 height 217
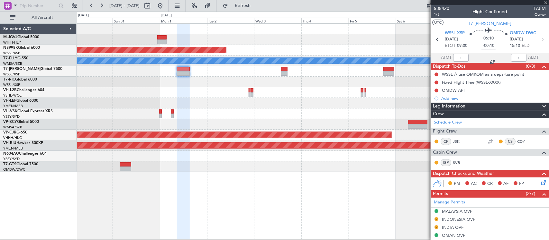
click at [275, 184] on div "Planned Maint [GEOGRAPHIC_DATA] (Seletar) [PERSON_NAME] Planned Maint [GEOGRAPH…" at bounding box center [313, 131] width 472 height 217
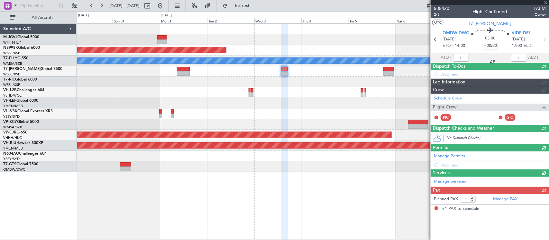
click at [195, 184] on div "Planned Maint [GEOGRAPHIC_DATA] (Seletar) [PERSON_NAME] Planned Maint [GEOGRAPH…" at bounding box center [313, 131] width 472 height 217
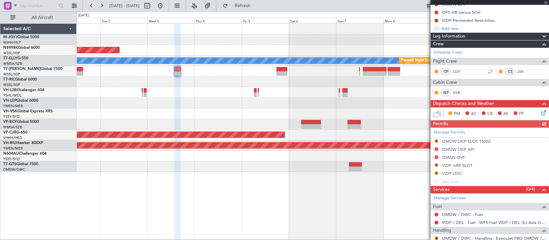
scroll to position [113, 0]
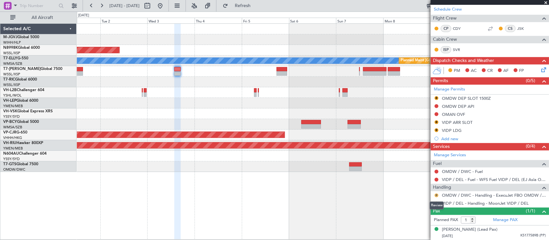
click at [435, 197] on button "R" at bounding box center [436, 196] width 4 height 4
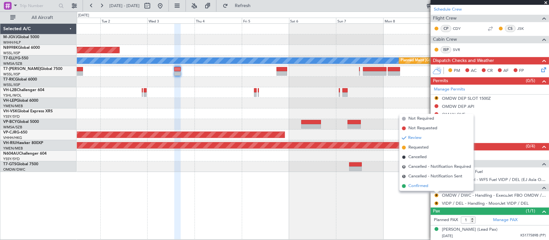
click at [428, 186] on span "Confirmed" at bounding box center [418, 186] width 20 height 6
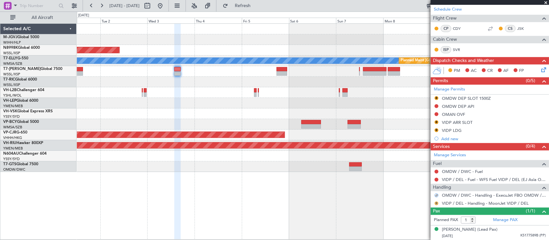
click at [435, 203] on button "R" at bounding box center [436, 204] width 4 height 4
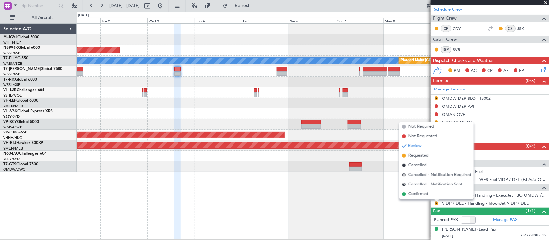
click at [433, 196] on li "Confirmed" at bounding box center [436, 195] width 74 height 10
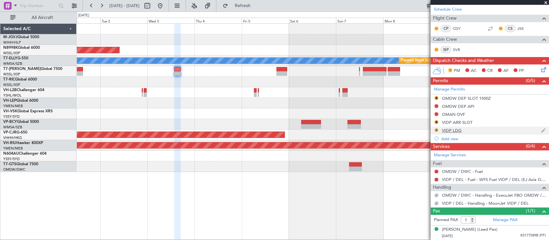
click at [437, 129] on button "R" at bounding box center [436, 131] width 4 height 4
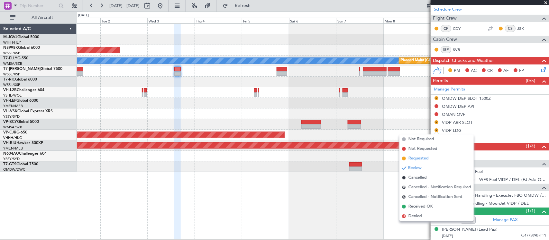
click at [426, 160] on span "Requested" at bounding box center [418, 159] width 20 height 6
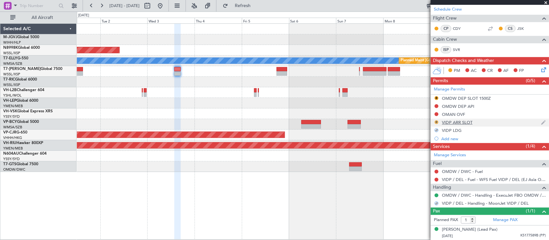
click at [436, 121] on button "R" at bounding box center [436, 123] width 4 height 4
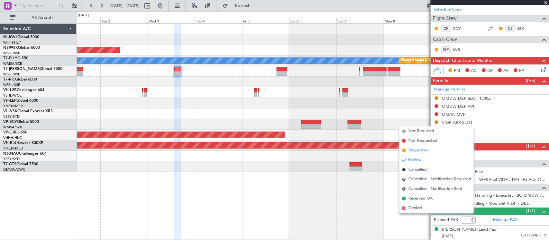
click at [423, 153] on span "Requested" at bounding box center [418, 151] width 20 height 6
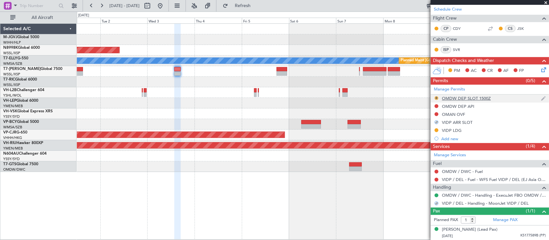
click at [435, 98] on button "R" at bounding box center [436, 98] width 4 height 4
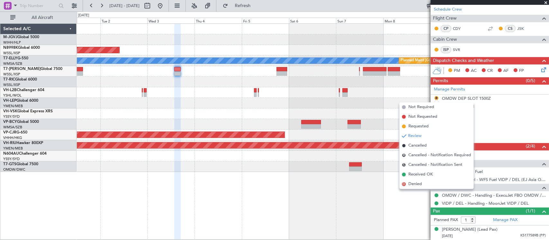
click at [328, 212] on div "Planned Maint [GEOGRAPHIC_DATA] (Seletar) [PERSON_NAME] Planned Maint [GEOGRAPH…" at bounding box center [313, 131] width 472 height 217
click at [375, 203] on div "Planned Maint [GEOGRAPHIC_DATA] (Seletar) [PERSON_NAME] Planned Maint [GEOGRAPH…" at bounding box center [313, 131] width 472 height 217
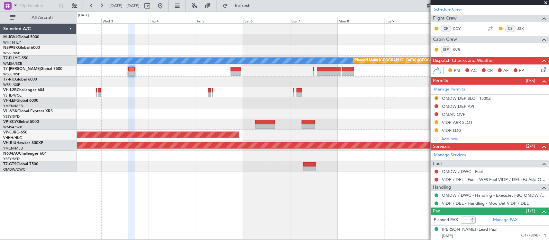
click at [327, 184] on div "Planned Maint [GEOGRAPHIC_DATA] (Seletar) [PERSON_NAME] Planned Maint [GEOGRAPH…" at bounding box center [313, 131] width 472 height 217
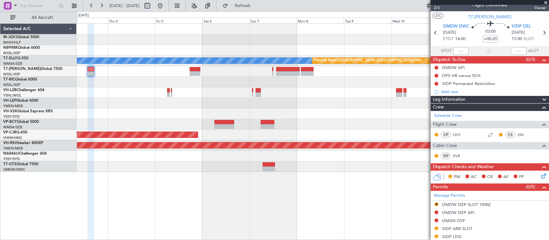
scroll to position [0, 0]
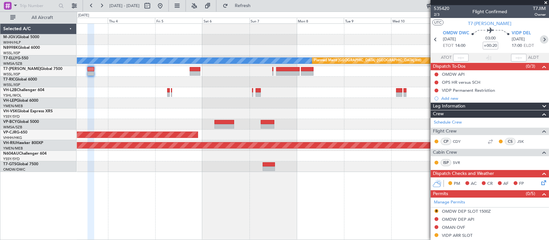
click at [540, 41] on icon at bounding box center [544, 39] width 8 height 8
click at [317, 183] on div "Planned Maint [GEOGRAPHIC_DATA] (Seletar) [PERSON_NAME] Planned Maint [GEOGRAPH…" at bounding box center [313, 131] width 472 height 217
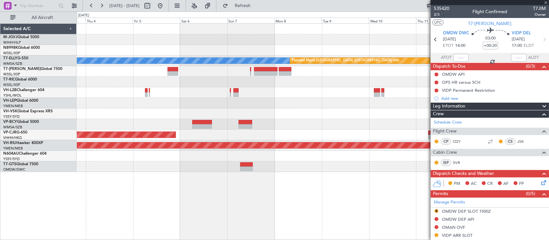
type input "+00:15"
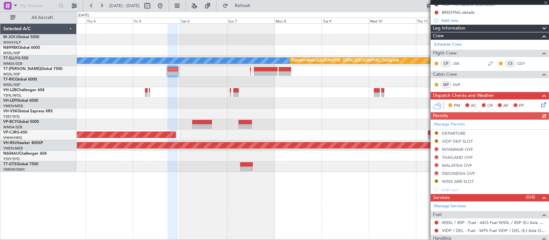
scroll to position [138, 0]
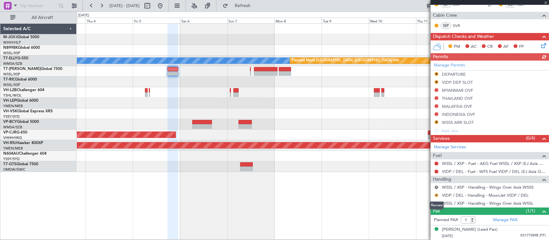
click at [436, 196] on button "R" at bounding box center [436, 196] width 4 height 4
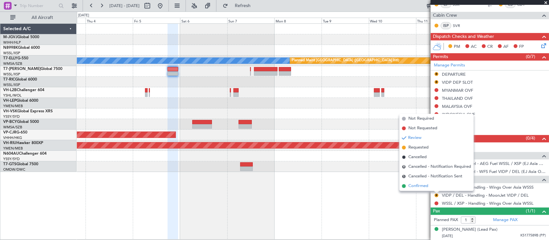
click at [433, 189] on li "Confirmed" at bounding box center [436, 187] width 74 height 10
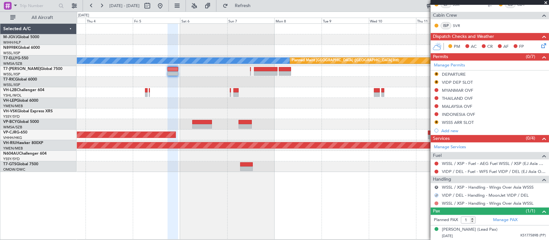
click at [436, 204] on button at bounding box center [436, 204] width 4 height 4
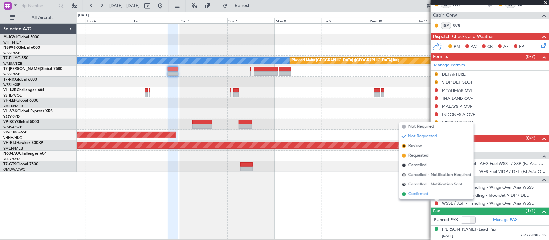
click at [432, 195] on li "Confirmed" at bounding box center [436, 195] width 74 height 10
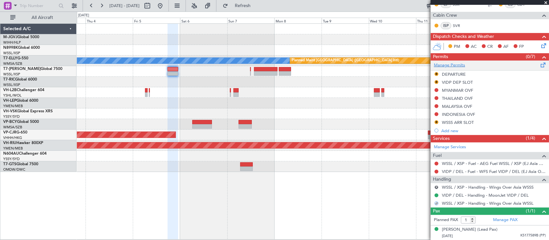
click at [456, 63] on link "Manage Permits" at bounding box center [449, 65] width 31 height 6
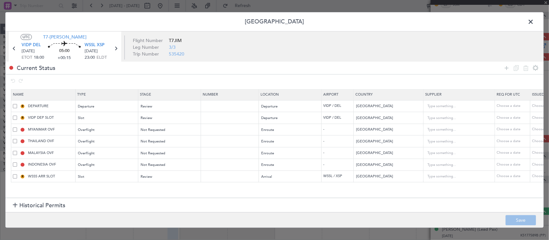
click at [13, 178] on span at bounding box center [15, 177] width 4 height 4
click at [17, 175] on input "checkbox" at bounding box center [17, 175] width 0 height 0
click at [524, 68] on icon at bounding box center [526, 68] width 8 height 8
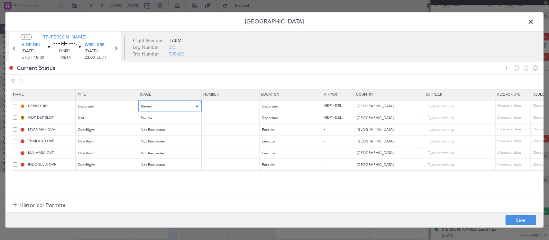
click at [152, 106] on span "Review" at bounding box center [147, 106] width 12 height 5
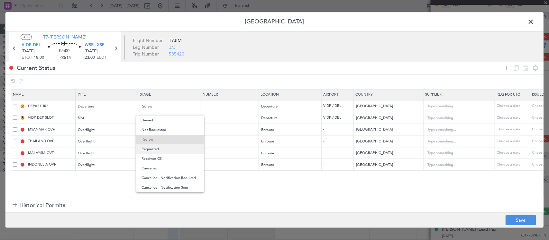
click at [158, 152] on span "Requested" at bounding box center [169, 150] width 57 height 10
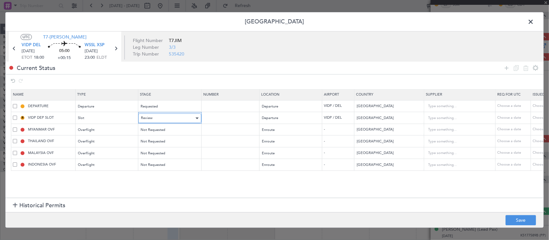
click at [162, 118] on div "Review" at bounding box center [167, 119] width 53 height 10
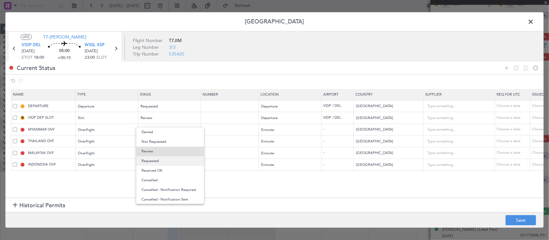
click at [163, 163] on span "Requested" at bounding box center [169, 162] width 57 height 10
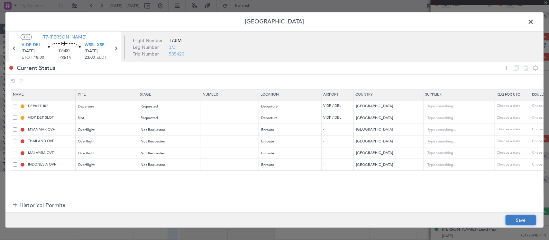
click at [526, 223] on button "Save" at bounding box center [520, 221] width 31 height 10
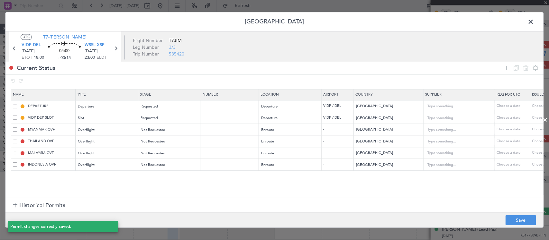
scroll to position [130, 0]
click at [534, 25] on span at bounding box center [534, 23] width 0 height 13
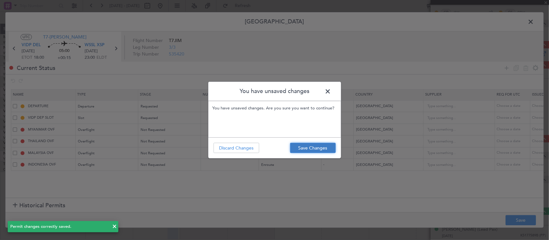
click at [309, 145] on button "Save Changes" at bounding box center [313, 148] width 46 height 10
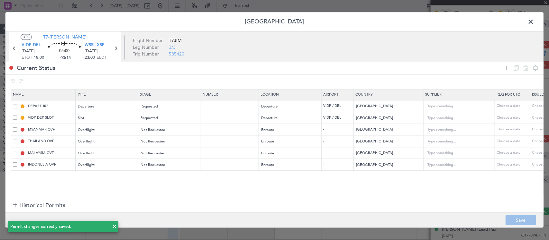
click at [534, 22] on span at bounding box center [534, 23] width 0 height 13
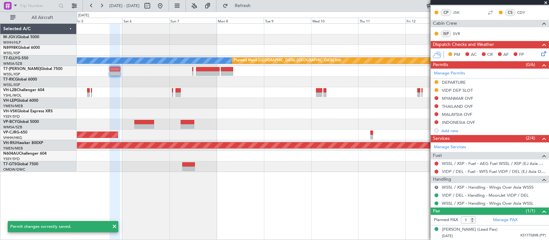
click at [288, 118] on div at bounding box center [313, 114] width 472 height 11
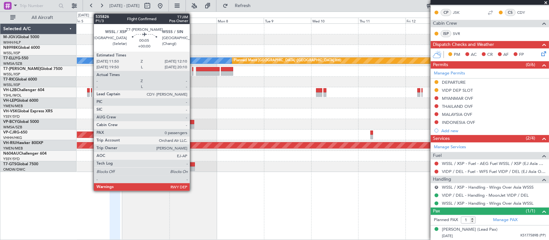
click at [193, 74] on div at bounding box center [192, 73] width 1 height 5
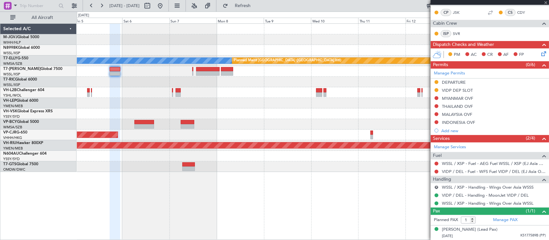
type input "0"
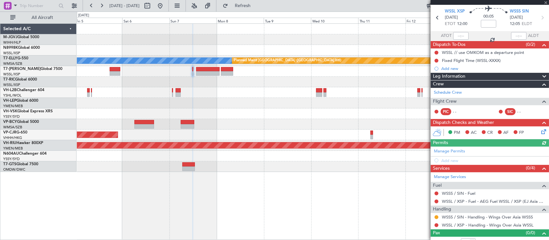
scroll to position [30, 0]
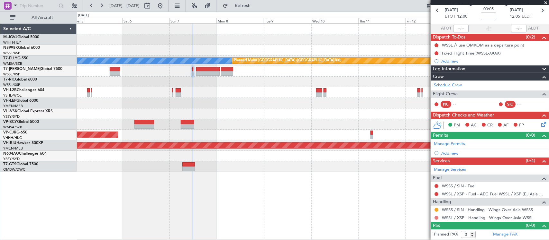
click at [436, 219] on button at bounding box center [436, 218] width 4 height 4
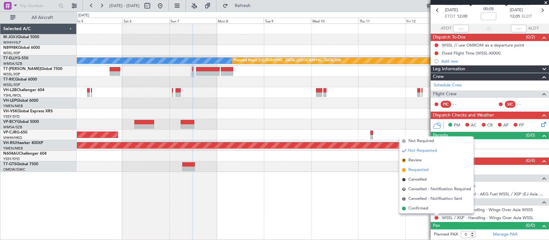
click at [422, 171] on span "Requested" at bounding box center [418, 170] width 20 height 6
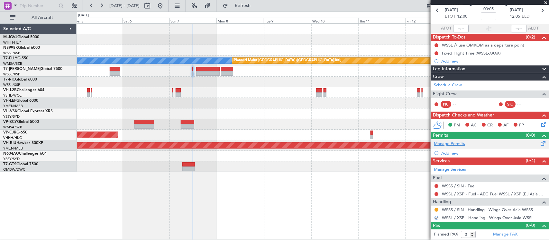
click at [455, 144] on link "Manage Permits" at bounding box center [449, 144] width 31 height 6
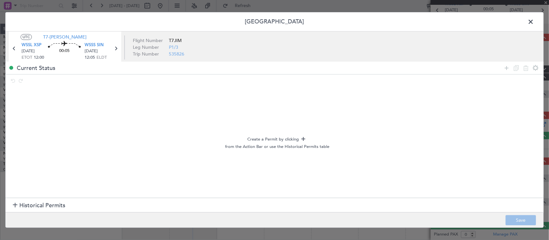
click at [32, 209] on span "Historical Permits" at bounding box center [42, 206] width 46 height 9
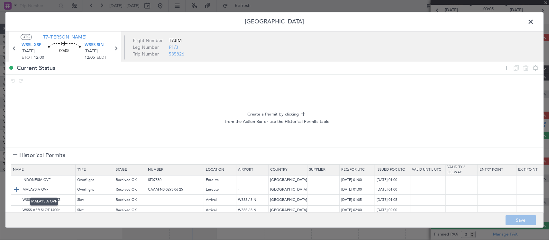
click at [17, 191] on img at bounding box center [17, 190] width 8 height 8
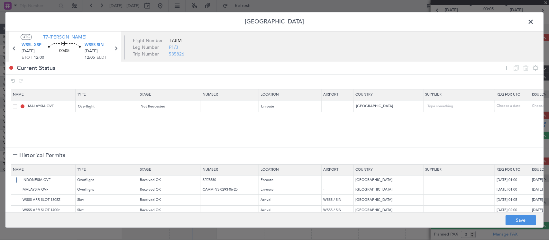
click at [20, 180] on img at bounding box center [17, 181] width 8 height 8
click at [16, 201] on img at bounding box center [17, 201] width 8 height 8
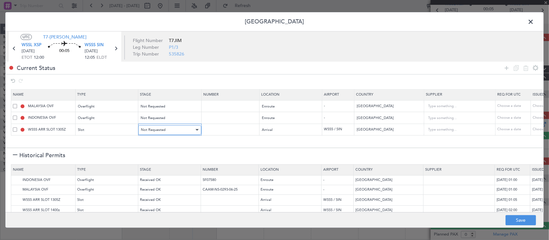
click at [157, 131] on span "Not Requested" at bounding box center [153, 130] width 25 height 5
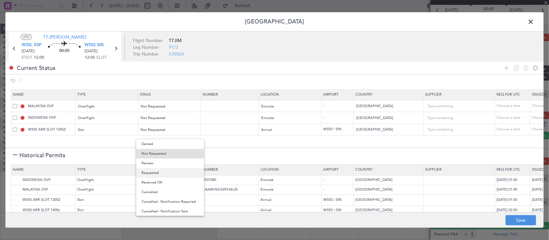
click at [166, 173] on span "Requested" at bounding box center [169, 173] width 57 height 10
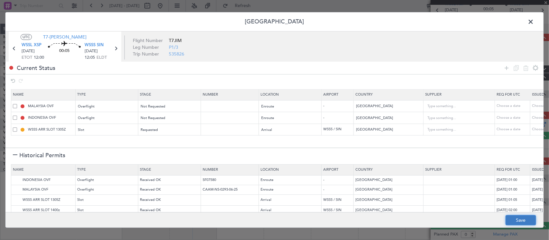
click at [516, 223] on button "Save" at bounding box center [520, 221] width 31 height 10
type input "NNN"
type input "2"
type input "WSSS ARR SLOT"
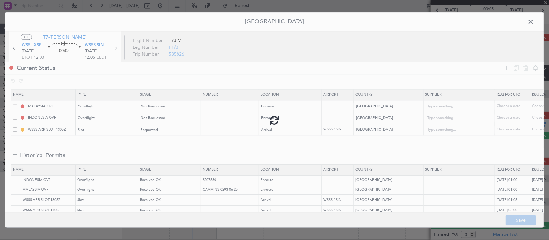
type input "NNN"
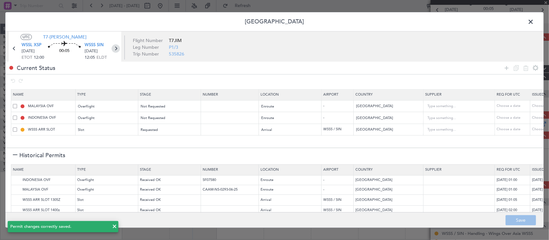
click at [116, 48] on icon at bounding box center [116, 49] width 8 height 8
type input "1"
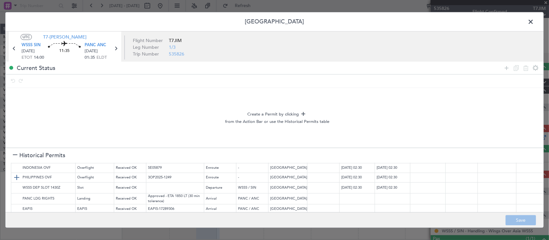
scroll to position [31, 0]
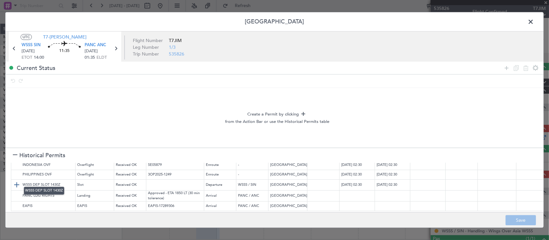
click at [14, 182] on img at bounding box center [17, 186] width 8 height 8
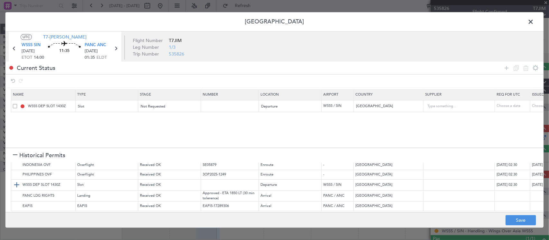
scroll to position [0, 0]
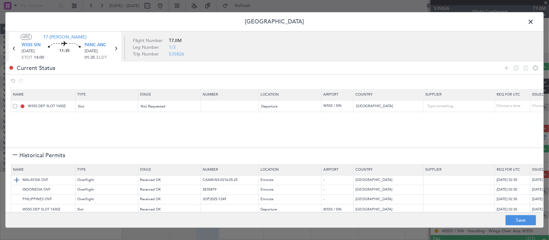
click at [19, 180] on img at bounding box center [17, 181] width 8 height 8
click at [19, 192] on img at bounding box center [17, 190] width 8 height 8
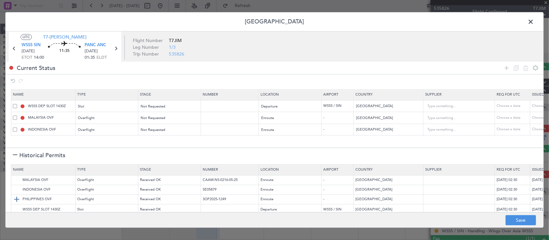
click at [18, 200] on img at bounding box center [17, 200] width 8 height 8
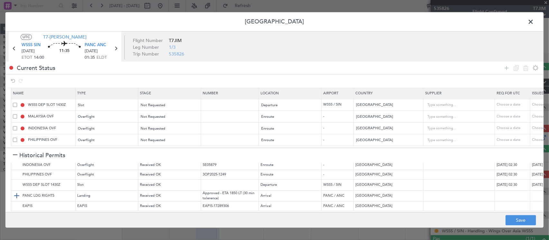
click at [18, 193] on img at bounding box center [17, 197] width 8 height 8
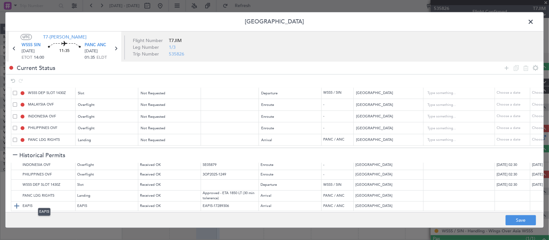
click at [18, 203] on img at bounding box center [17, 207] width 8 height 8
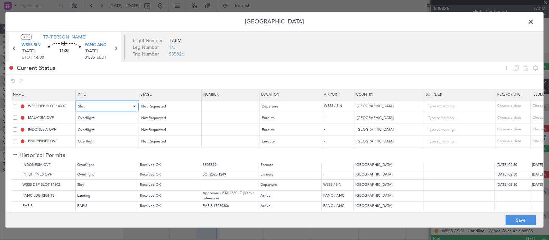
drag, startPoint x: 102, startPoint y: 107, endPoint x: 105, endPoint y: 107, distance: 3.5
click at [104, 107] on div "Slot" at bounding box center [104, 107] width 53 height 10
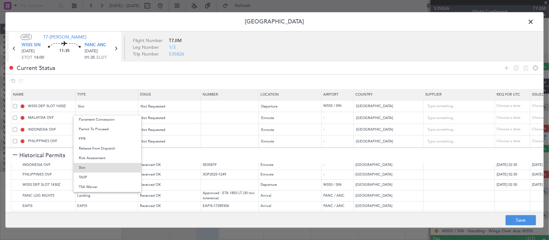
click at [148, 107] on div at bounding box center [274, 120] width 549 height 240
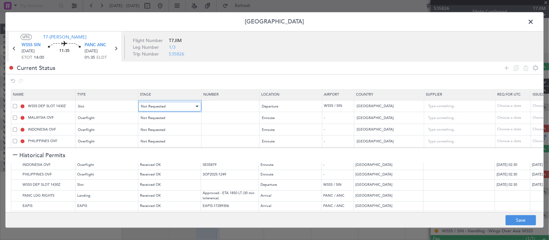
click at [168, 106] on div "Not Requested" at bounding box center [167, 107] width 53 height 10
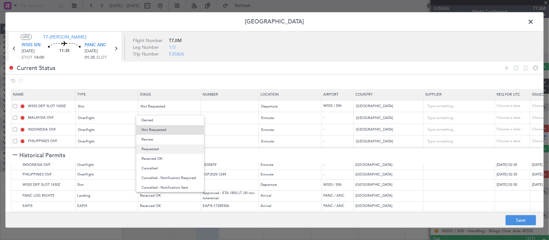
click at [171, 147] on span "Requested" at bounding box center [169, 150] width 57 height 10
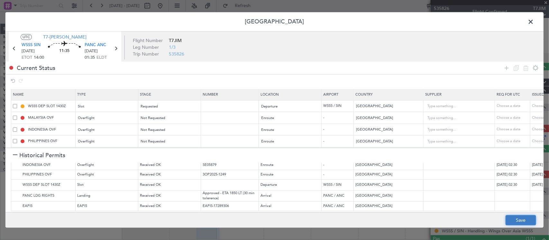
click at [514, 220] on button "Save" at bounding box center [520, 221] width 31 height 10
type input "WSSS DEP SLOT"
type input "NNN"
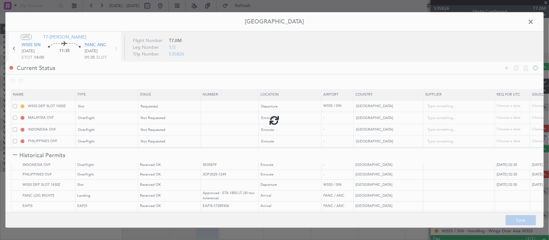
type input "2"
type input "NNN"
type input "PANC LDG"
type input "NNN"
type input "5"
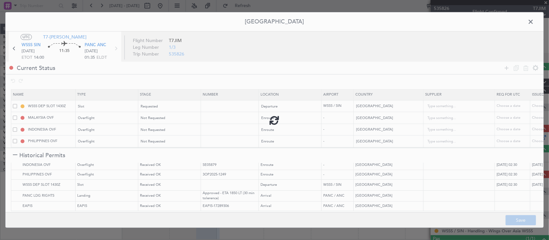
type input "NNN"
type input "5"
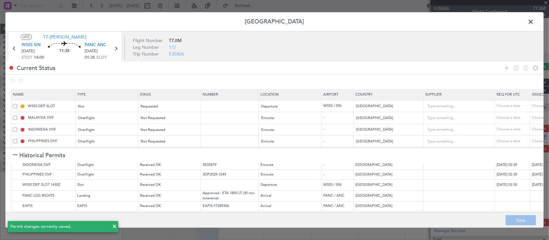
scroll to position [31, 0]
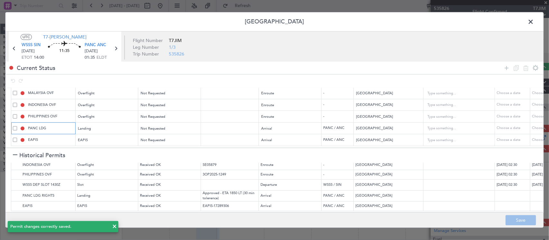
click at [68, 126] on input "PANC LDG" at bounding box center [51, 128] width 48 height 5
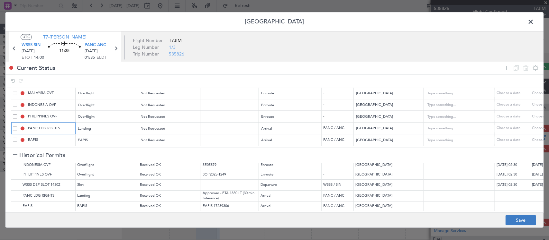
type input "PANC LDG RIGHTS"
click at [515, 219] on button "Save" at bounding box center [520, 221] width 31 height 10
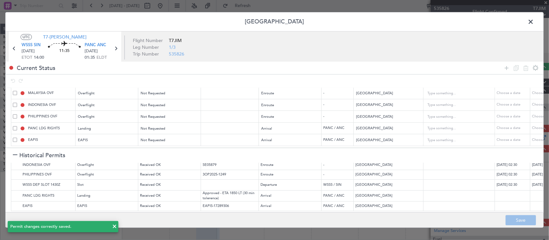
click at [534, 20] on span at bounding box center [534, 23] width 0 height 13
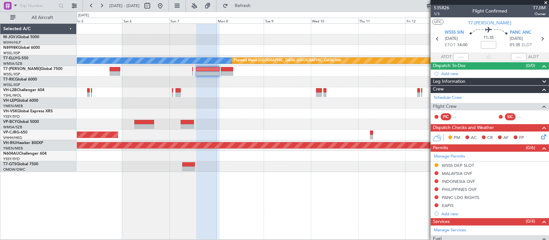
scroll to position [0, 0]
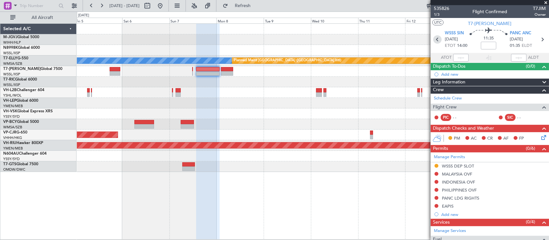
click at [436, 38] on icon at bounding box center [437, 39] width 8 height 8
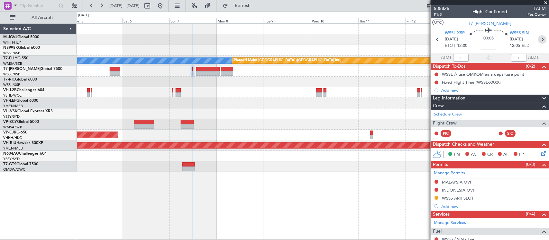
click at [538, 39] on icon at bounding box center [542, 39] width 8 height 8
click at [300, 141] on div "Planned Maint [GEOGRAPHIC_DATA] ([GEOGRAPHIC_DATA])" at bounding box center [313, 145] width 472 height 11
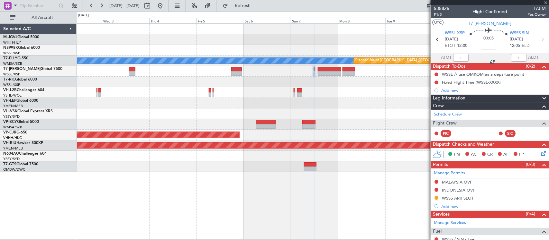
click at [277, 88] on div at bounding box center [313, 92] width 472 height 11
type input "1"
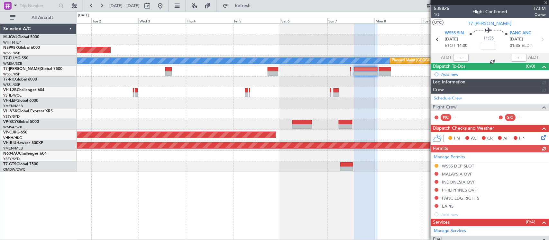
click at [354, 105] on div at bounding box center [313, 103] width 472 height 11
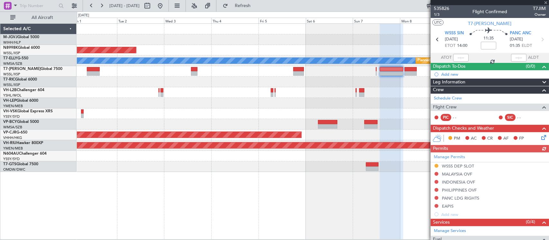
click at [264, 107] on div "Unplanned Maint Wichita (Wichita Mid-continent)" at bounding box center [313, 103] width 472 height 11
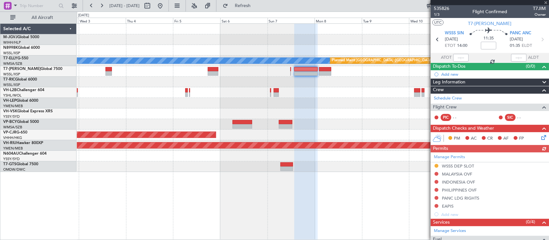
click at [343, 108] on div at bounding box center [313, 103] width 472 height 11
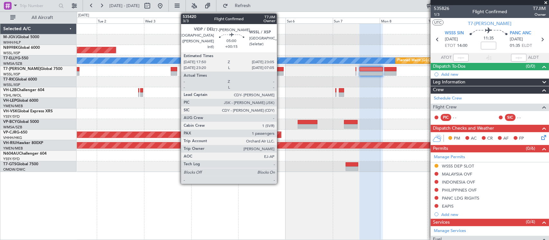
click at [280, 72] on div at bounding box center [278, 73] width 11 height 5
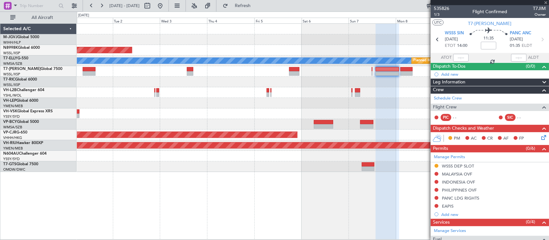
click at [312, 108] on div at bounding box center [313, 103] width 472 height 11
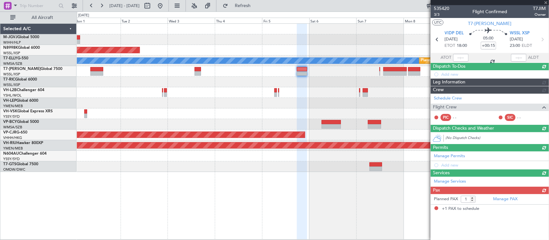
click at [295, 131] on div "Planned Maint [GEOGRAPHIC_DATA] ([GEOGRAPHIC_DATA] Intl)" at bounding box center [313, 135] width 472 height 11
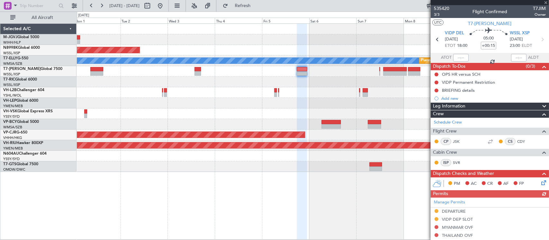
click at [341, 169] on div at bounding box center [313, 167] width 472 height 11
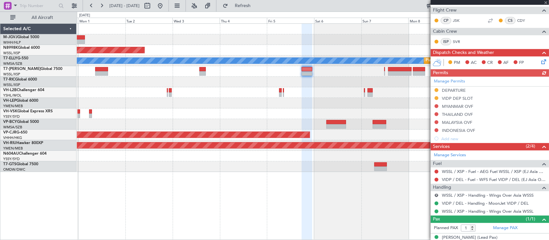
scroll to position [130, 0]
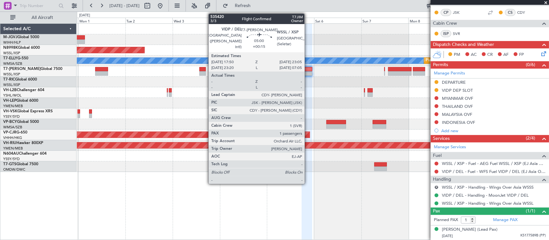
click at [308, 74] on div at bounding box center [307, 73] width 11 height 5
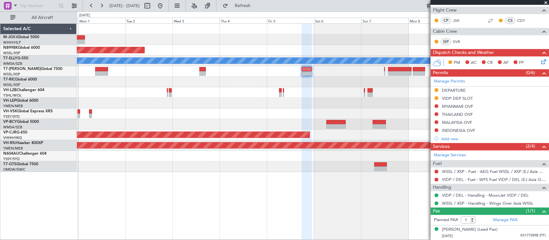
scroll to position [122, 0]
click at [322, 91] on div at bounding box center [313, 92] width 472 height 11
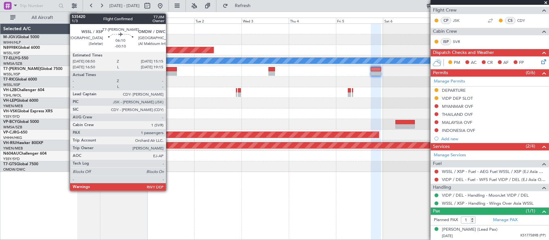
click at [169, 69] on div at bounding box center [170, 69] width 13 height 5
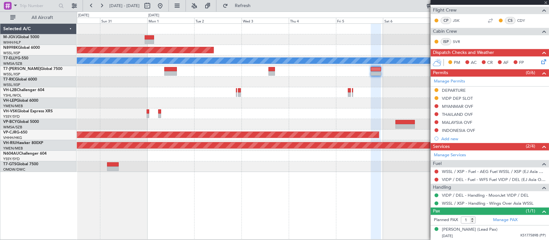
scroll to position [0, 0]
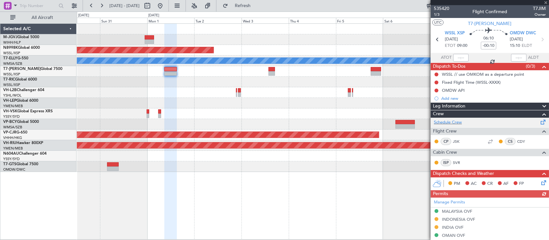
click at [466, 121] on div "Schedule Crew" at bounding box center [489, 123] width 118 height 10
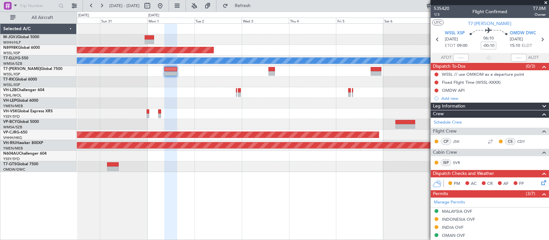
click at [216, 103] on div "Unplanned Maint Wichita (Wichita Mid-continent)" at bounding box center [313, 103] width 472 height 11
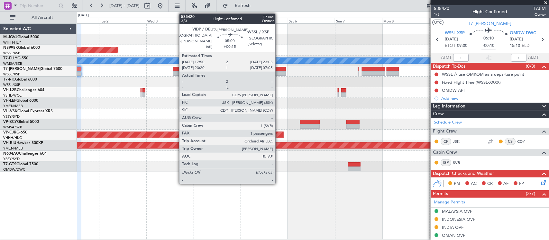
click at [278, 70] on div at bounding box center [280, 69] width 11 height 5
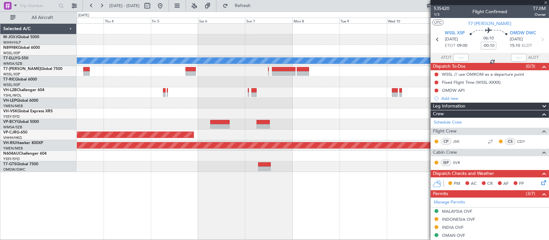
click at [281, 112] on div at bounding box center [313, 114] width 472 height 11
type input "+00:15"
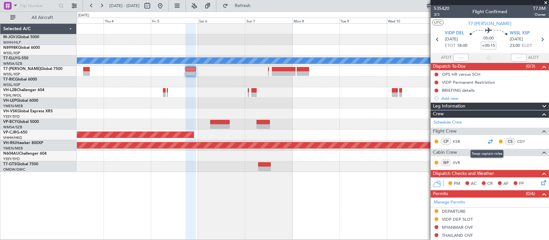
click at [488, 142] on div at bounding box center [490, 142] width 8 height 8
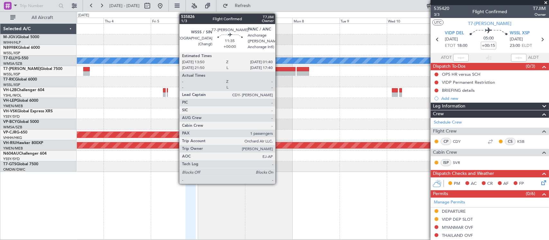
click at [278, 72] on div at bounding box center [283, 73] width 23 height 5
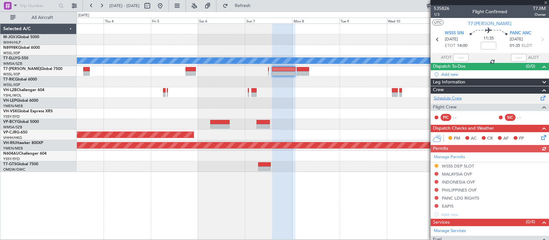
click at [460, 100] on link "Schedule Crew" at bounding box center [448, 98] width 28 height 6
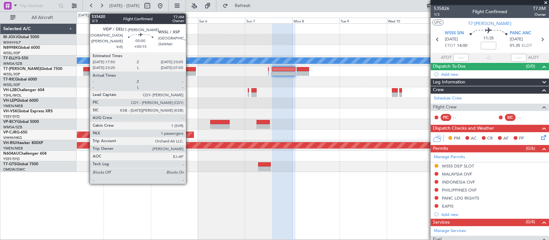
click at [189, 70] on div at bounding box center [190, 69] width 11 height 5
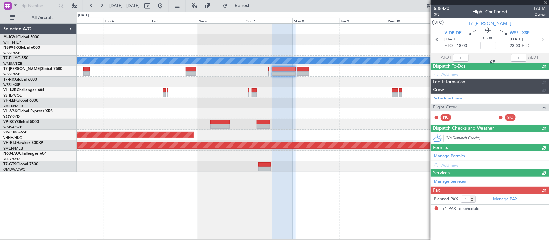
type input "+00:15"
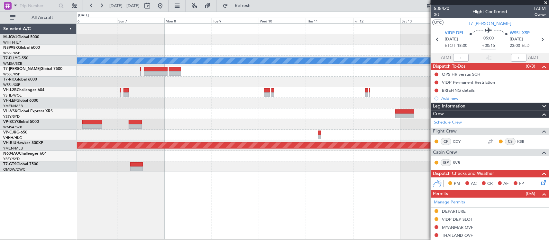
click at [204, 100] on div "Planned Maint [GEOGRAPHIC_DATA] ([GEOGRAPHIC_DATA] Intl) [PERSON_NAME] Planned …" at bounding box center [313, 98] width 472 height 149
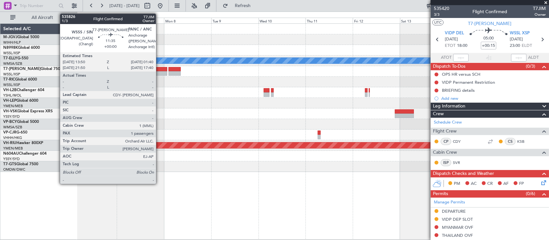
click at [158, 74] on div at bounding box center [155, 73] width 23 height 5
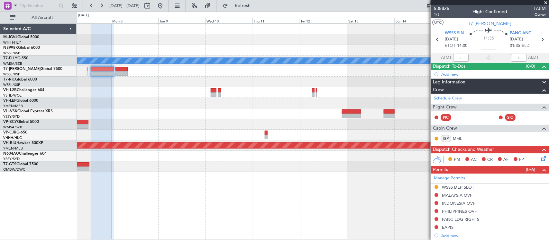
click at [298, 124] on div "Planned Maint [GEOGRAPHIC_DATA] ([GEOGRAPHIC_DATA] Intl) [PERSON_NAME] Planned …" at bounding box center [313, 98] width 472 height 149
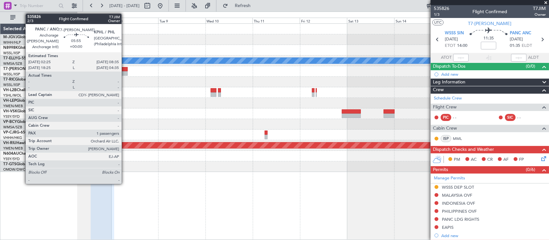
click at [125, 73] on div at bounding box center [121, 73] width 12 height 5
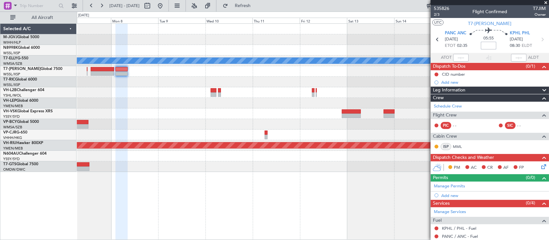
click at [489, 44] on input at bounding box center [488, 46] width 15 height 8
type input "-00:15"
